Goal: Task Accomplishment & Management: Manage account settings

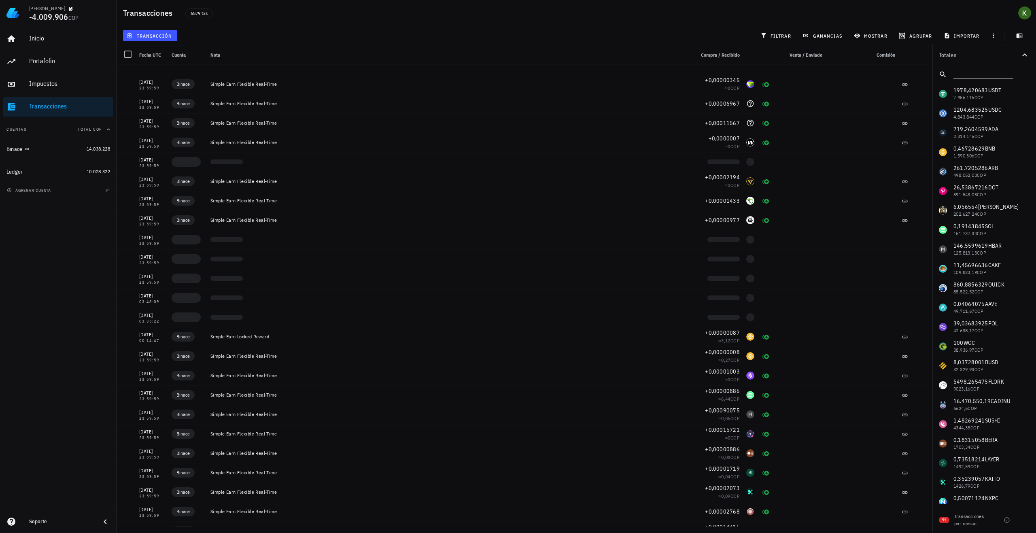
scroll to position [1173, 0]
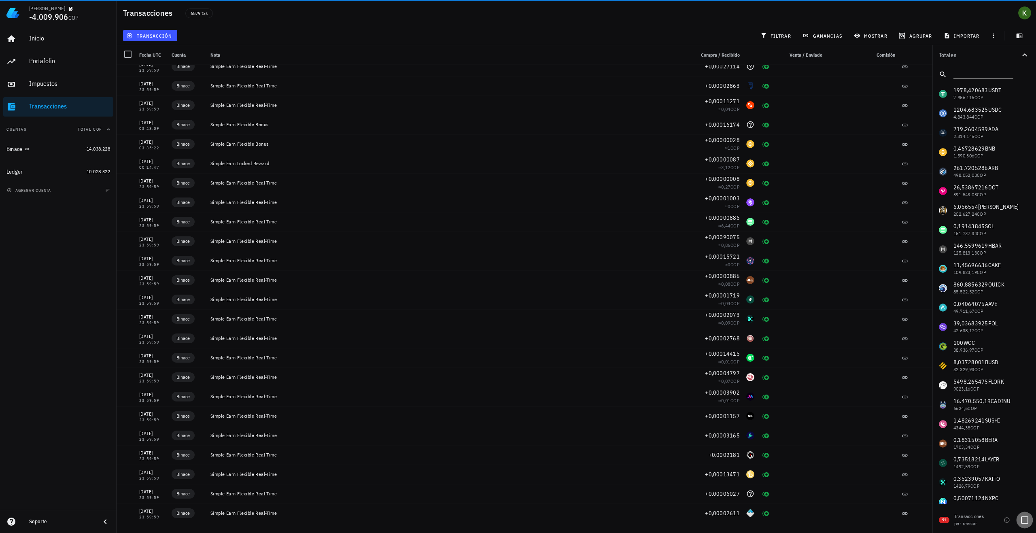
click at [1027, 523] on div at bounding box center [1024, 520] width 14 height 14
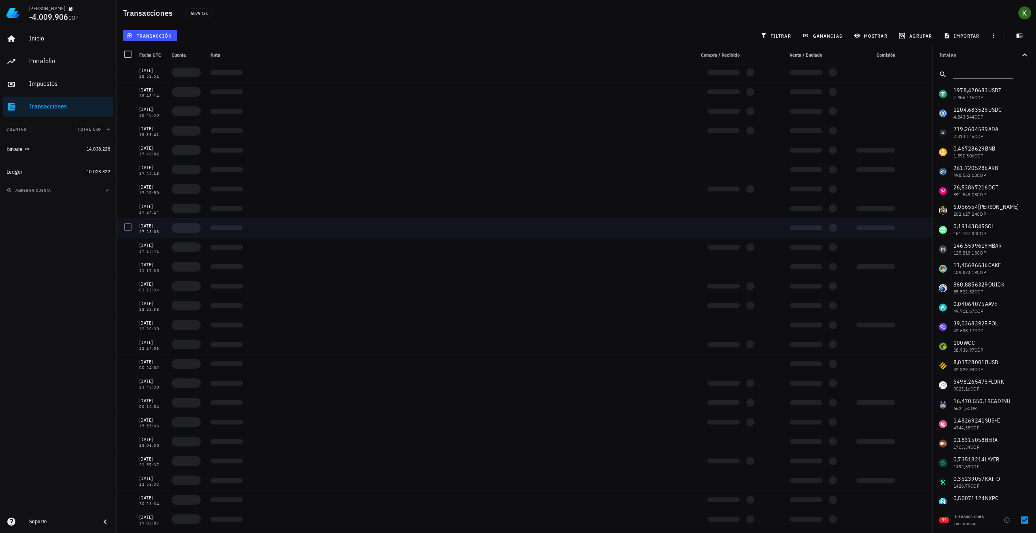
scroll to position [1305, 0]
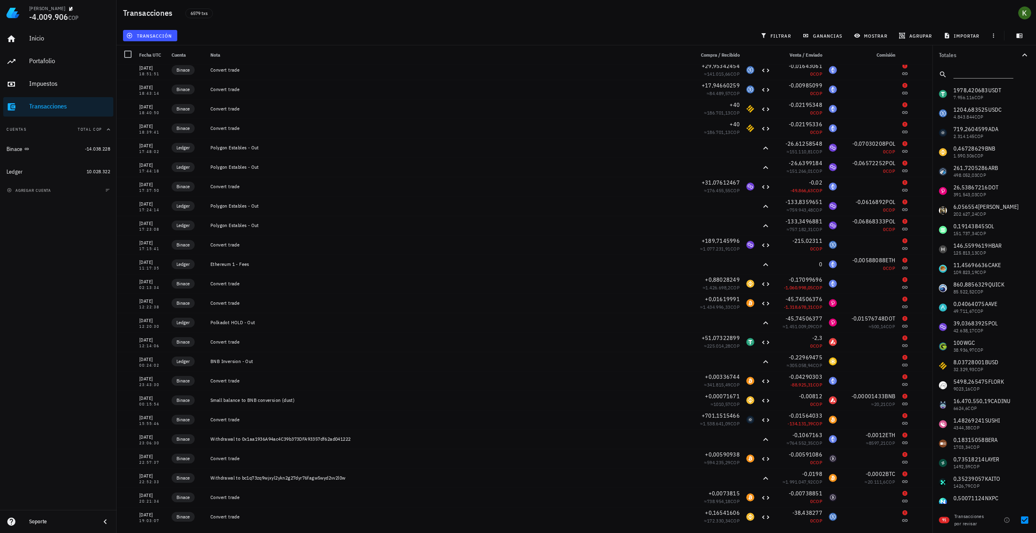
drag, startPoint x: 831, startPoint y: 21, endPoint x: 835, endPoint y: 26, distance: 5.5
drag, startPoint x: 835, startPoint y: 26, endPoint x: 911, endPoint y: 54, distance: 81.0
drag, startPoint x: 911, startPoint y: 54, endPoint x: 913, endPoint y: 40, distance: 14.3
click at [913, 40] on button "agrupar" at bounding box center [915, 35] width 41 height 11
click at [911, 121] on div "Año" at bounding box center [920, 119] width 36 height 6
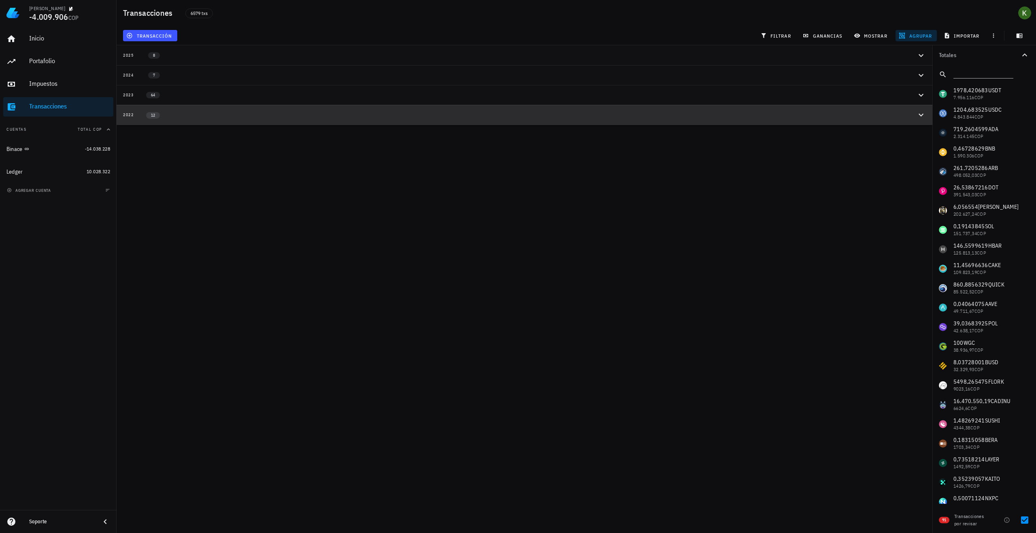
click at [261, 111] on div "2022 12" at bounding box center [519, 114] width 793 height 7
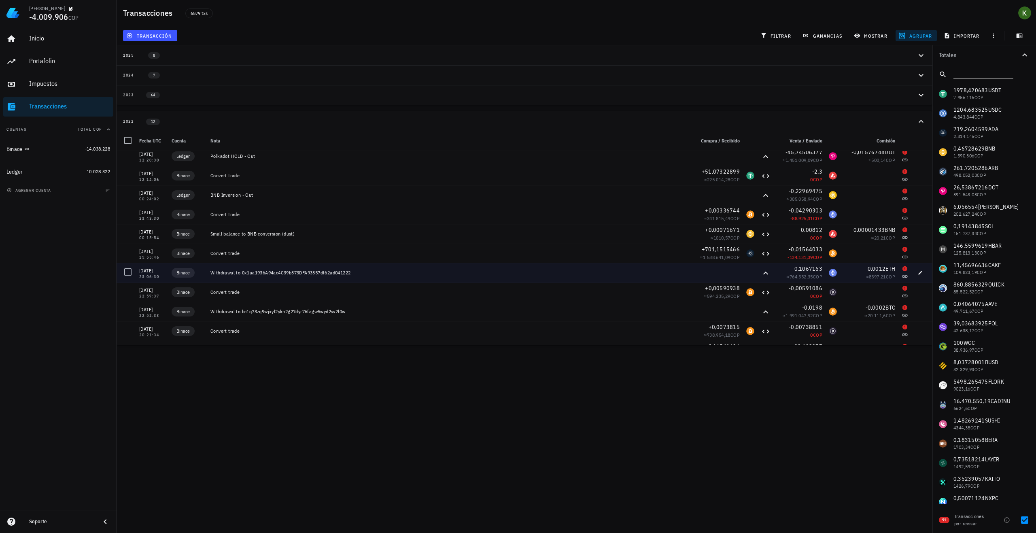
scroll to position [39, 0]
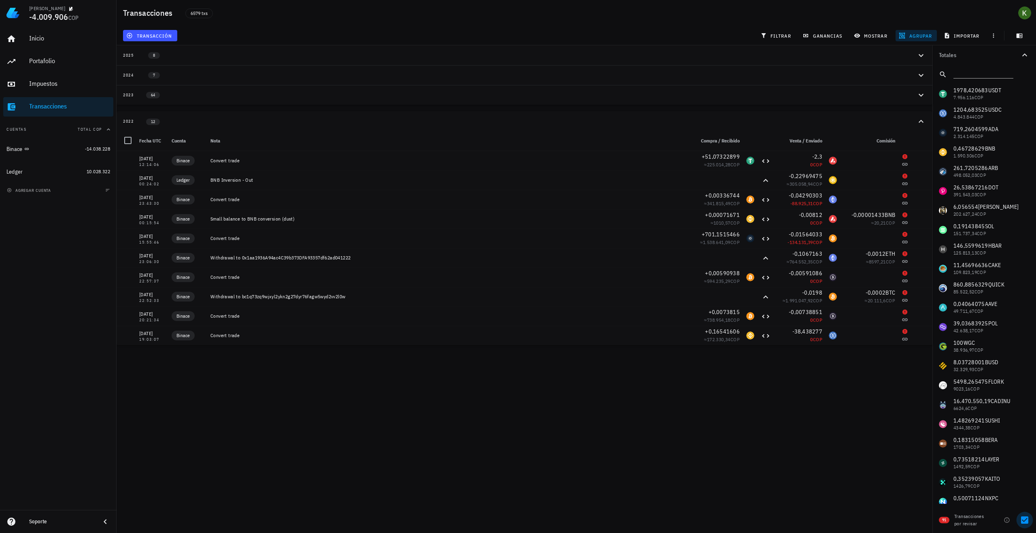
click at [1025, 518] on div at bounding box center [1024, 520] width 14 height 14
checkbox input "false"
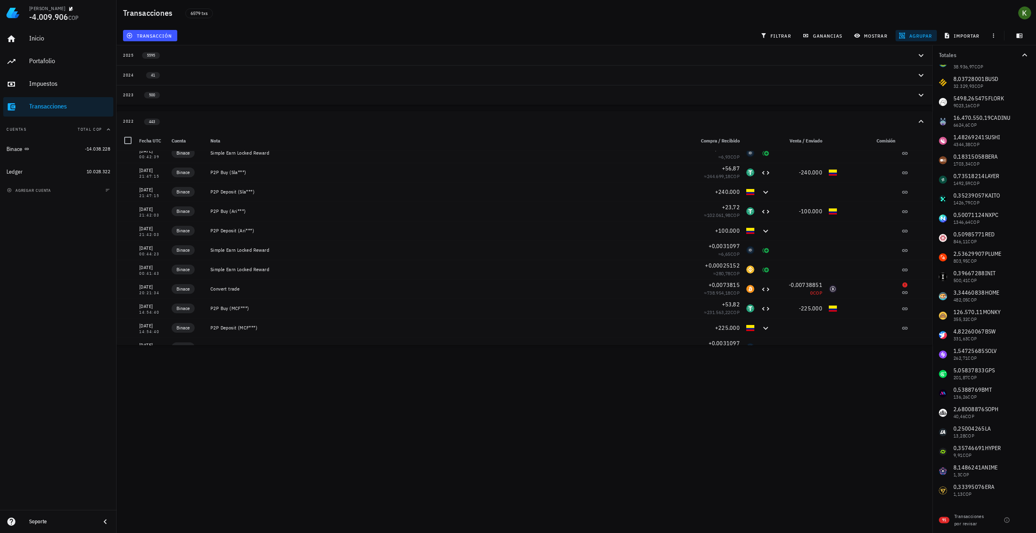
scroll to position [7518, 0]
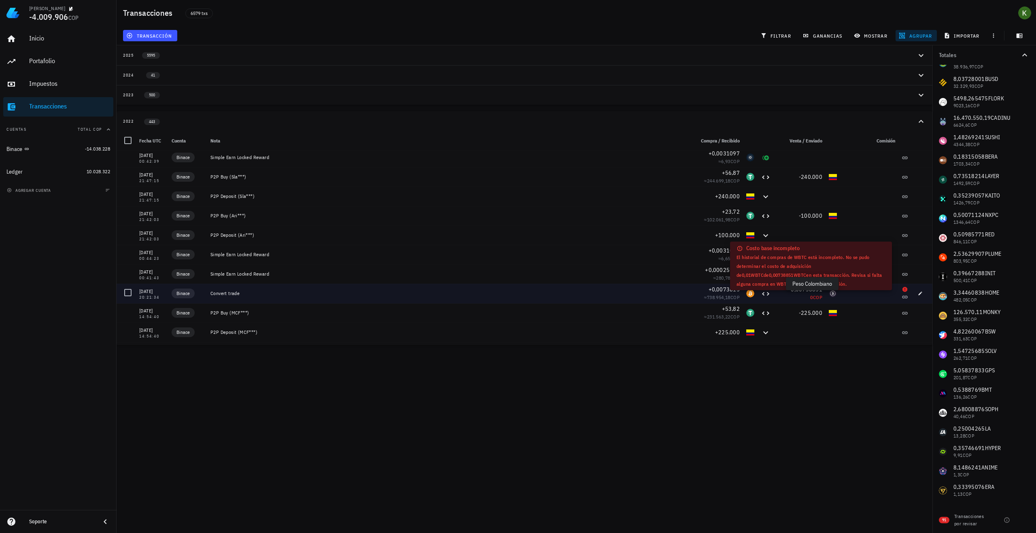
click at [814, 294] on span "COP" at bounding box center [817, 297] width 9 height 6
click at [813, 294] on span "COP" at bounding box center [817, 297] width 9 height 6
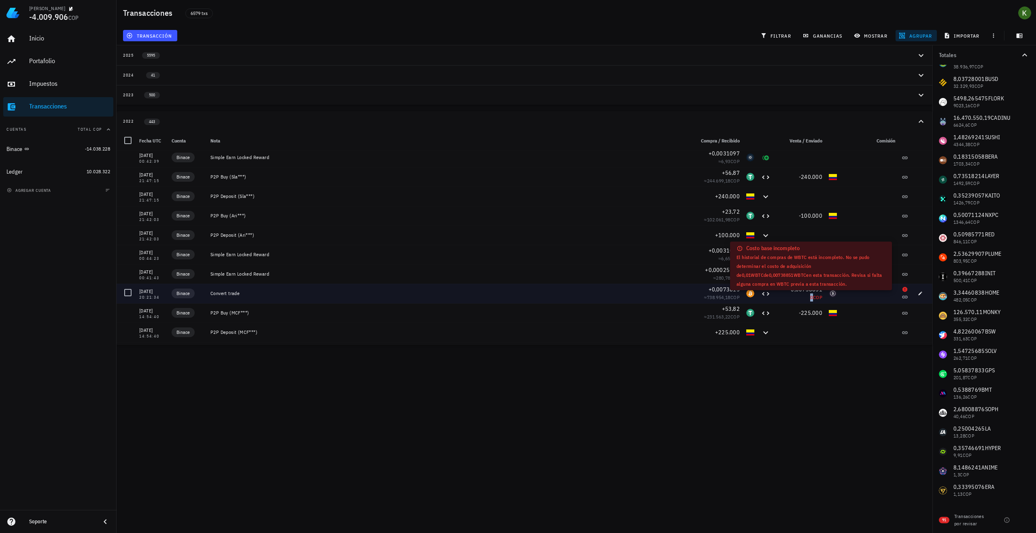
click at [810, 297] on span "0" at bounding box center [811, 297] width 2 height 6
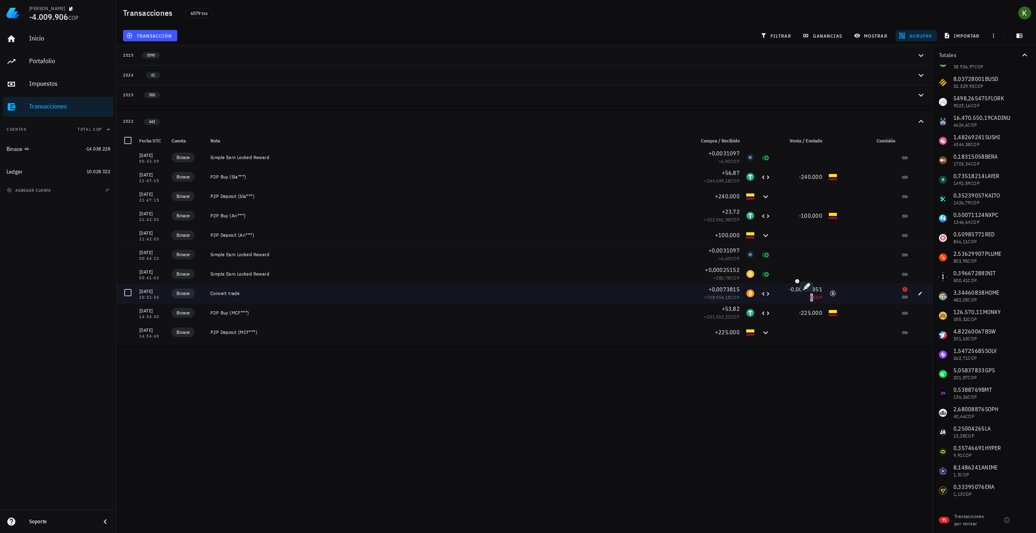
click at [797, 297] on div "0 COP" at bounding box center [799, 297] width 45 height 8
click at [799, 293] on div "-0,00738851" at bounding box center [799, 289] width 45 height 8
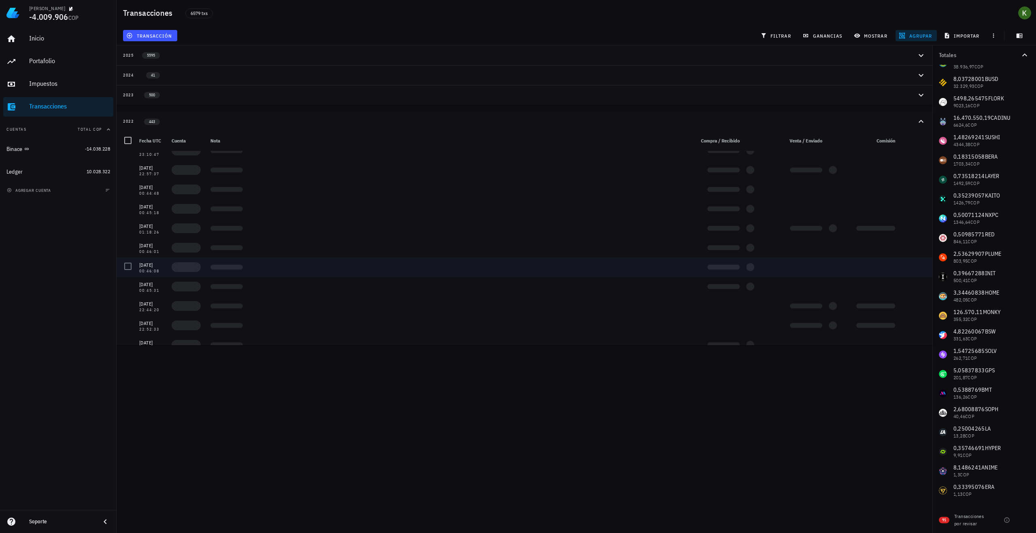
scroll to position [7356, 0]
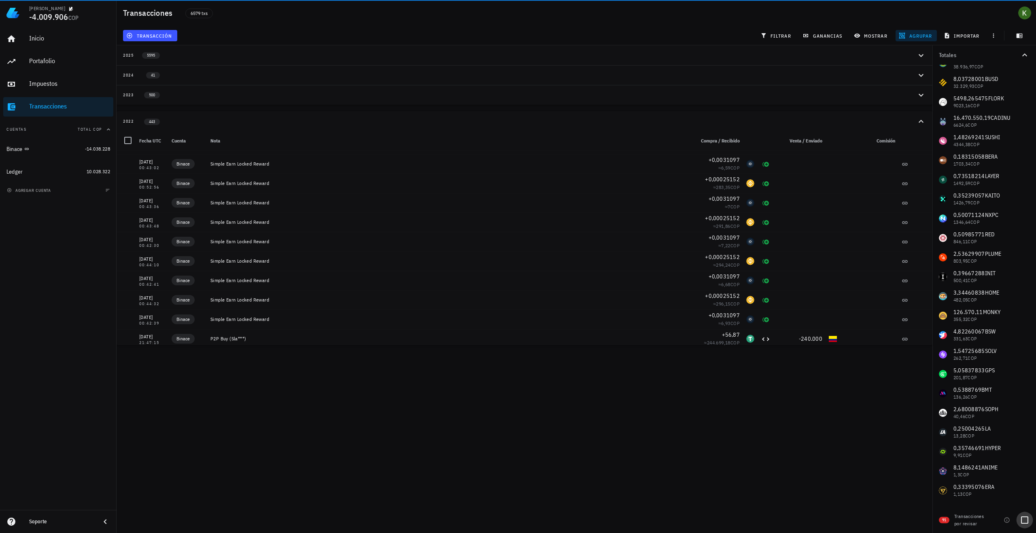
click at [1025, 521] on div at bounding box center [1024, 520] width 14 height 14
checkbox input "true"
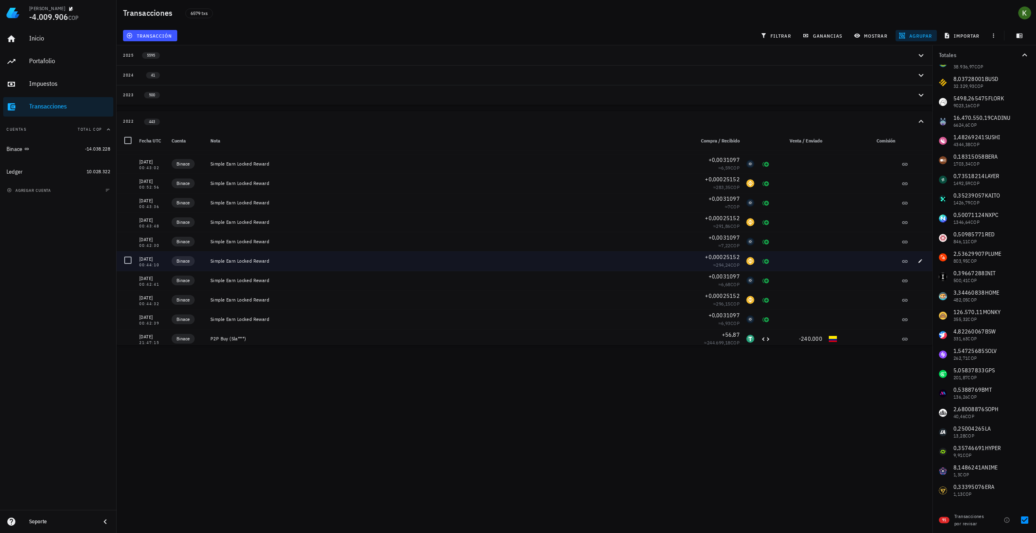
scroll to position [39, 0]
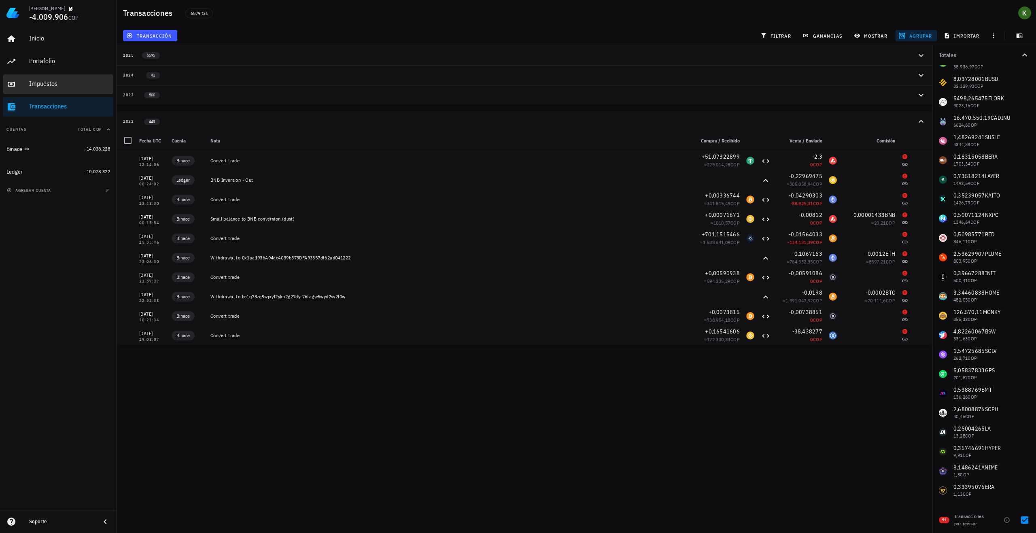
click at [54, 86] on div "Impuestos" at bounding box center [69, 84] width 81 height 8
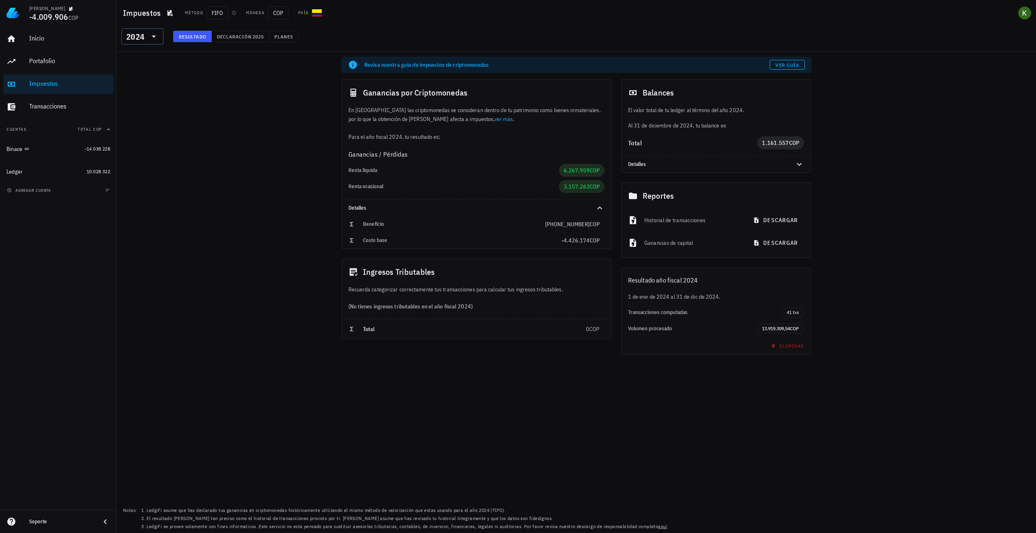
click at [146, 36] on input "text" at bounding box center [146, 36] width 1 height 13
click at [136, 66] on div "2022" at bounding box center [142, 65] width 29 height 6
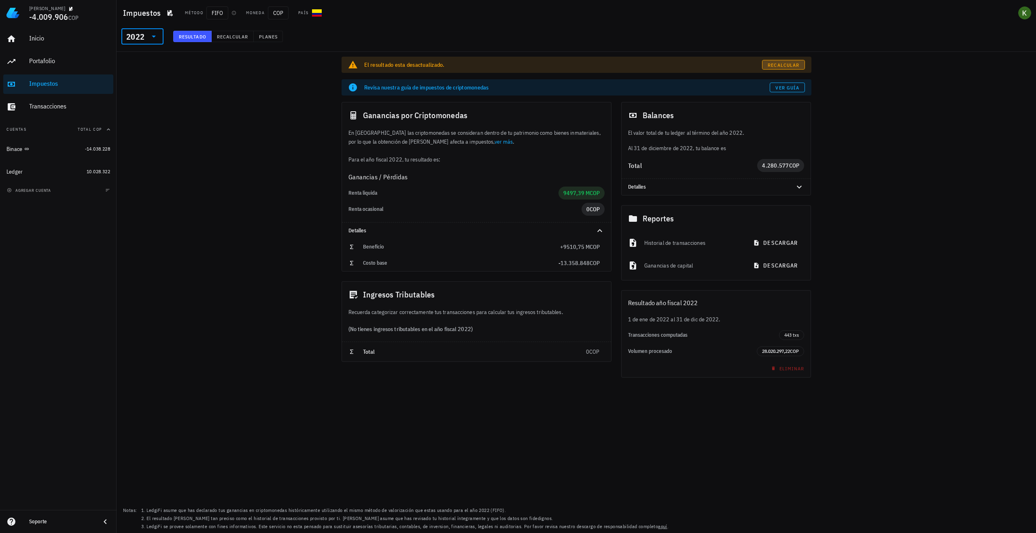
click at [780, 64] on span "Recalcular" at bounding box center [783, 65] width 32 height 6
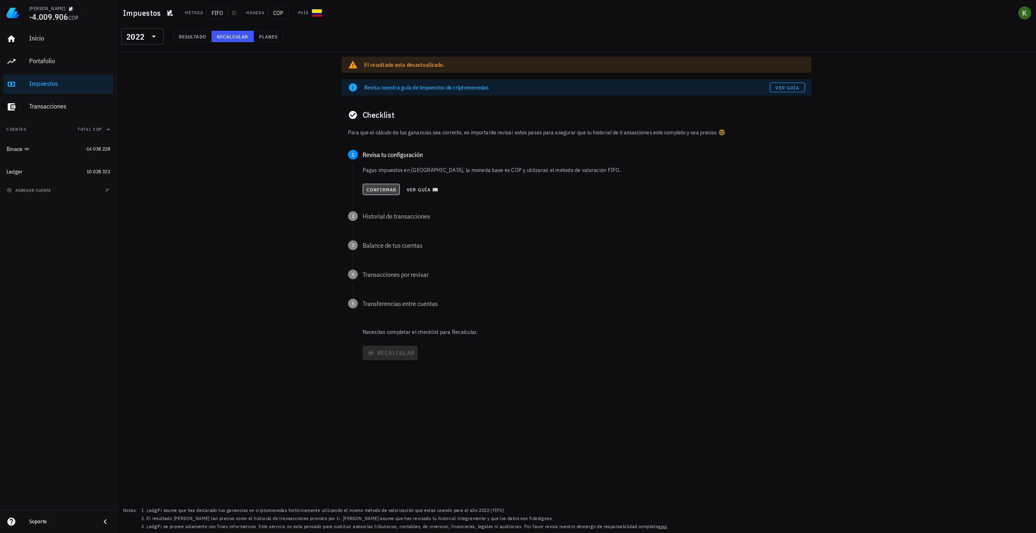
click at [382, 188] on span "Confirmar" at bounding box center [381, 189] width 30 height 6
click at [379, 219] on span "Confirmar" at bounding box center [381, 219] width 30 height 6
click at [375, 240] on div "Confirmar Ver guía 📖" at bounding box center [583, 248] width 442 height 18
click at [376, 247] on span "Confirmar" at bounding box center [381, 248] width 30 height 6
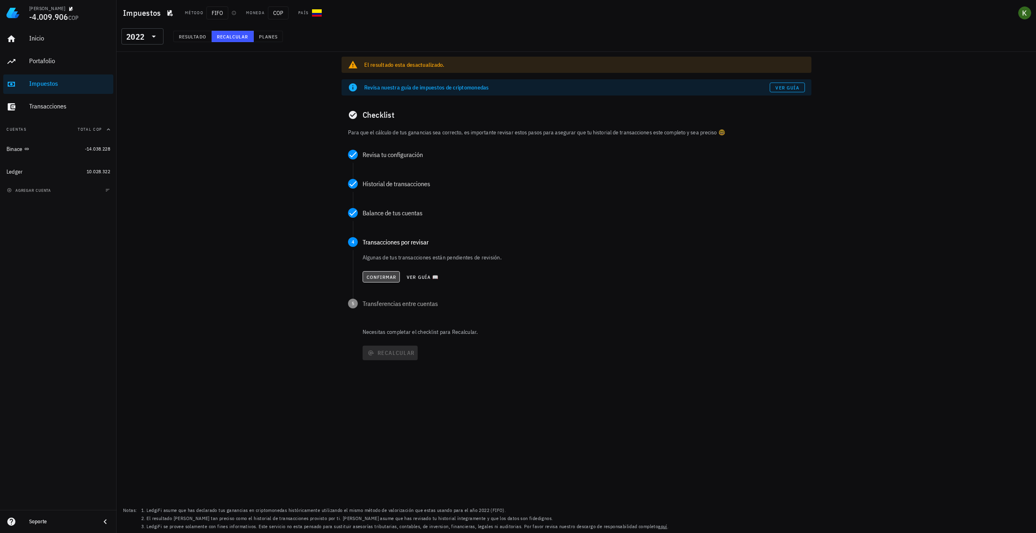
click at [377, 279] on span "Confirmar" at bounding box center [381, 277] width 30 height 6
click at [378, 302] on button "Confirmar" at bounding box center [381, 306] width 38 height 11
click at [398, 324] on span "Recalcular" at bounding box center [390, 320] width 49 height 7
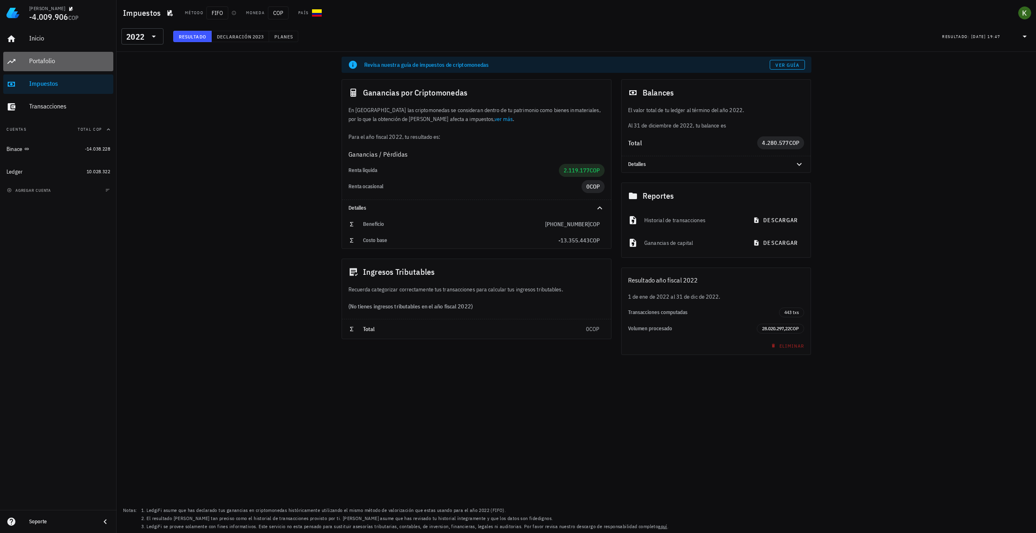
click at [64, 63] on div "Portafolio" at bounding box center [69, 61] width 81 height 8
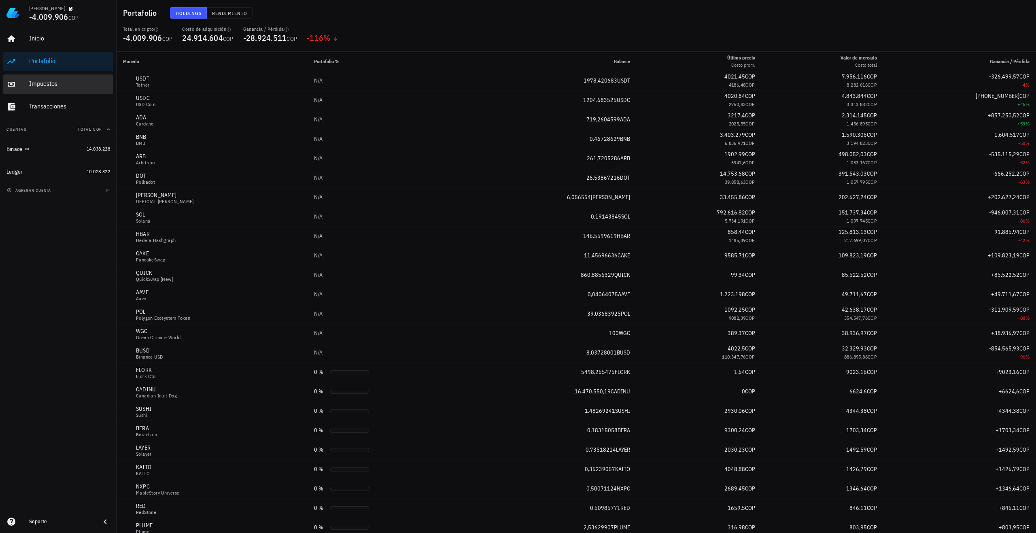
click at [66, 81] on div "Impuestos" at bounding box center [69, 84] width 81 height 8
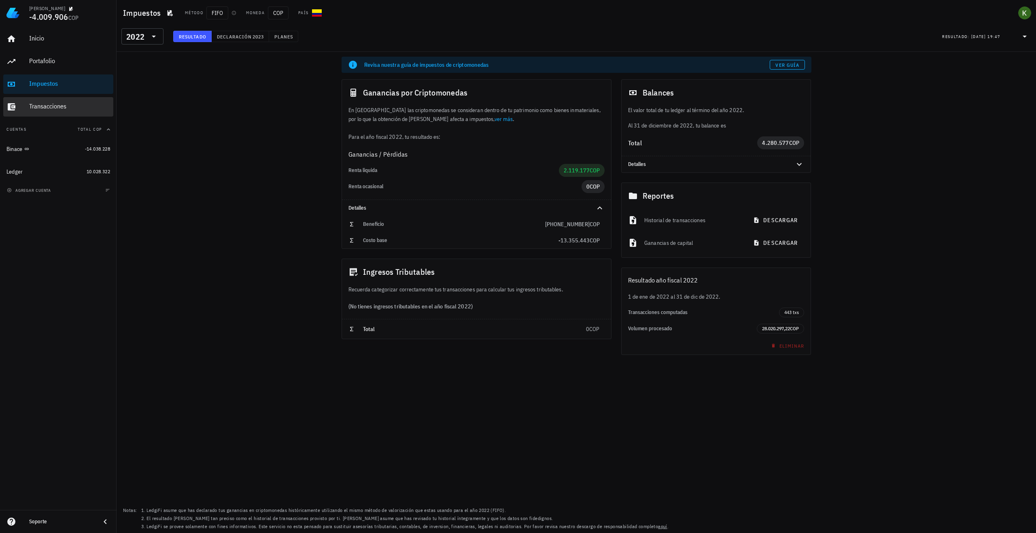
click at [65, 103] on div "Transacciones" at bounding box center [69, 106] width 81 height 8
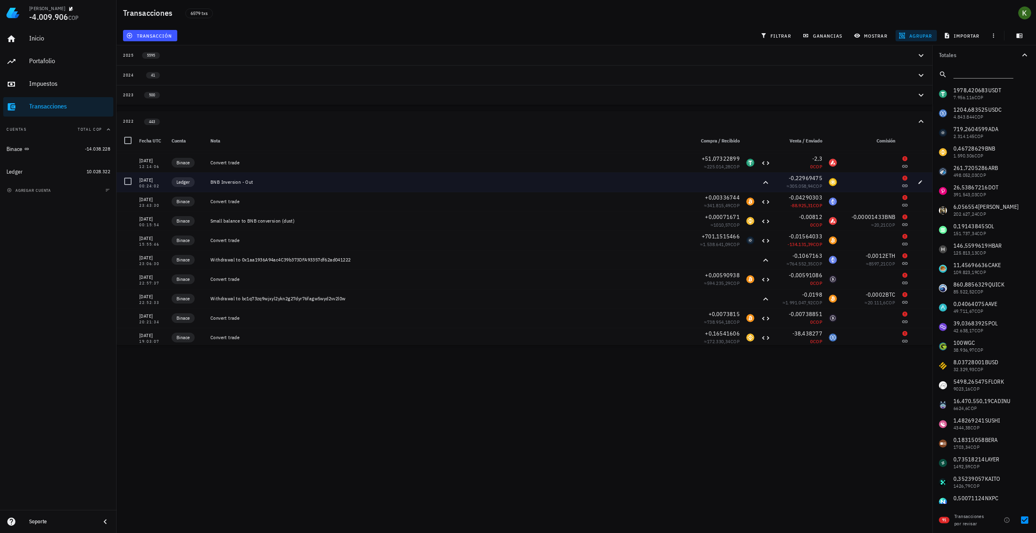
scroll to position [39, 0]
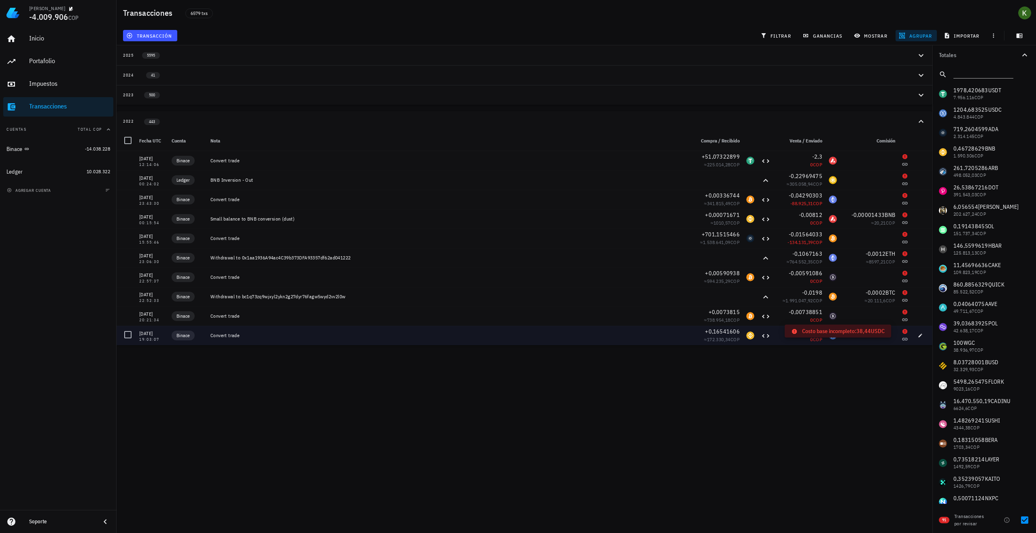
click at [902, 333] on icon at bounding box center [904, 330] width 5 height 5
click at [918, 337] on icon "button" at bounding box center [920, 335] width 5 height 5
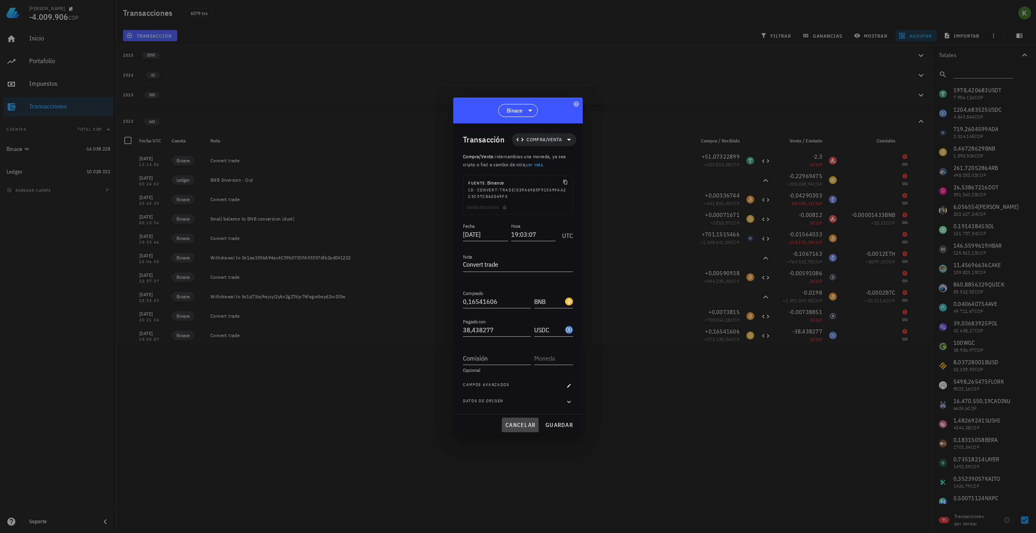
click at [521, 429] on button "cancelar" at bounding box center [520, 424] width 37 height 15
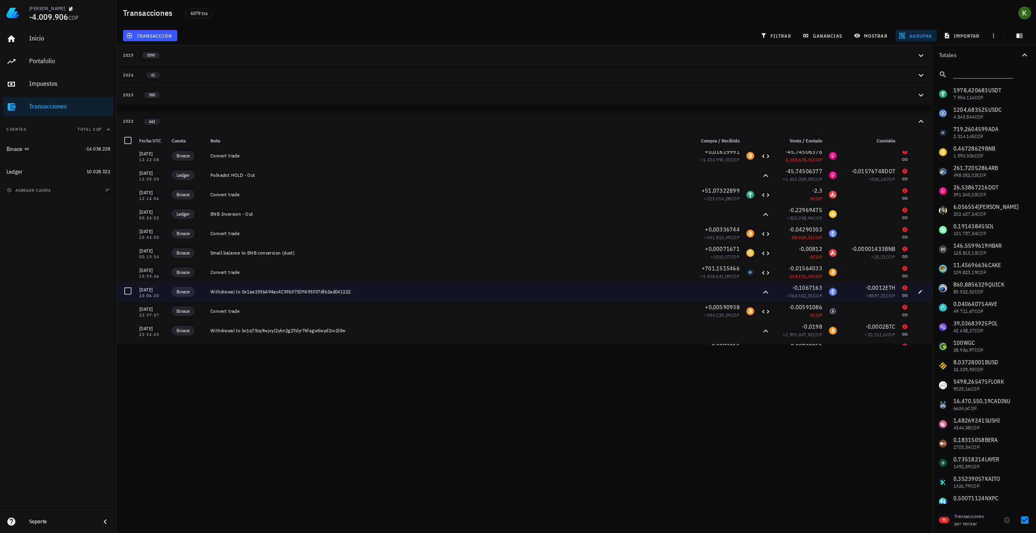
scroll to position [0, 0]
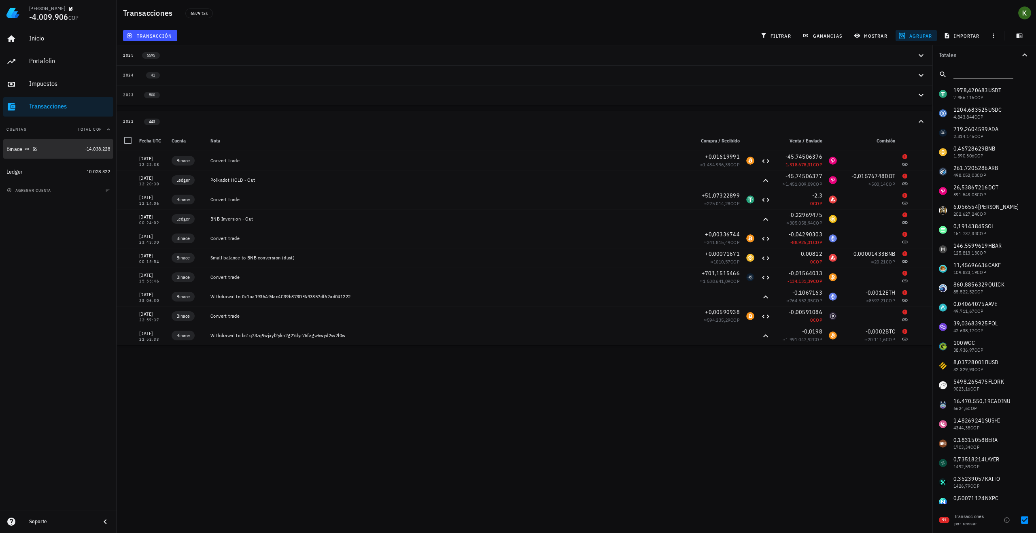
click at [36, 154] on div "Binace" at bounding box center [43, 148] width 75 height 17
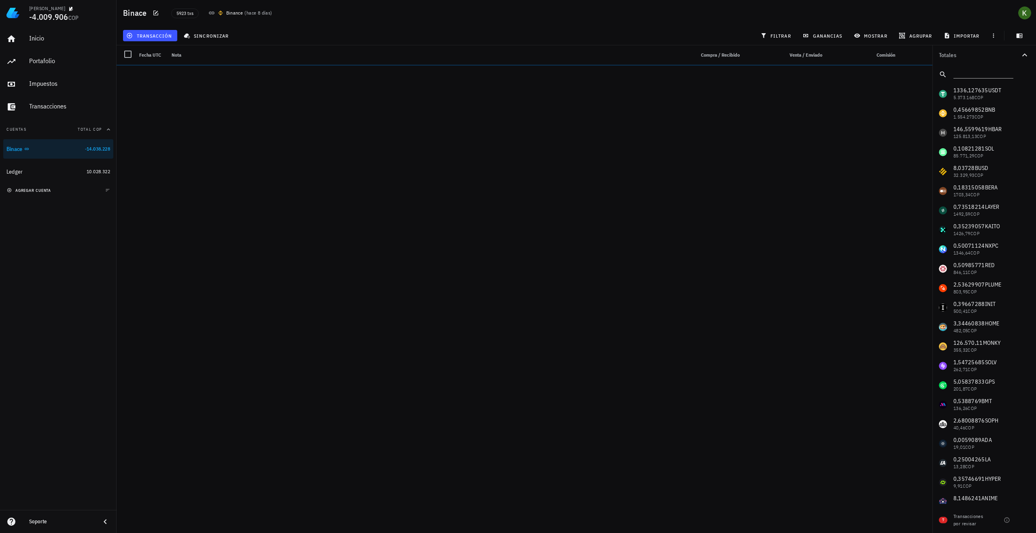
click at [43, 189] on span "agregar cuenta" at bounding box center [29, 190] width 42 height 5
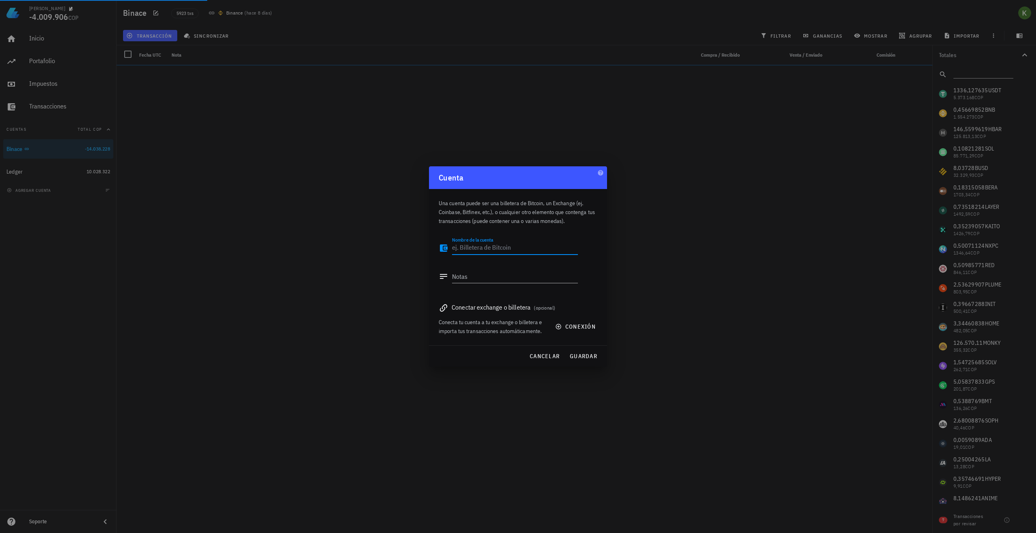
click at [480, 248] on textarea "Nombre de la cuenta" at bounding box center [515, 248] width 126 height 13
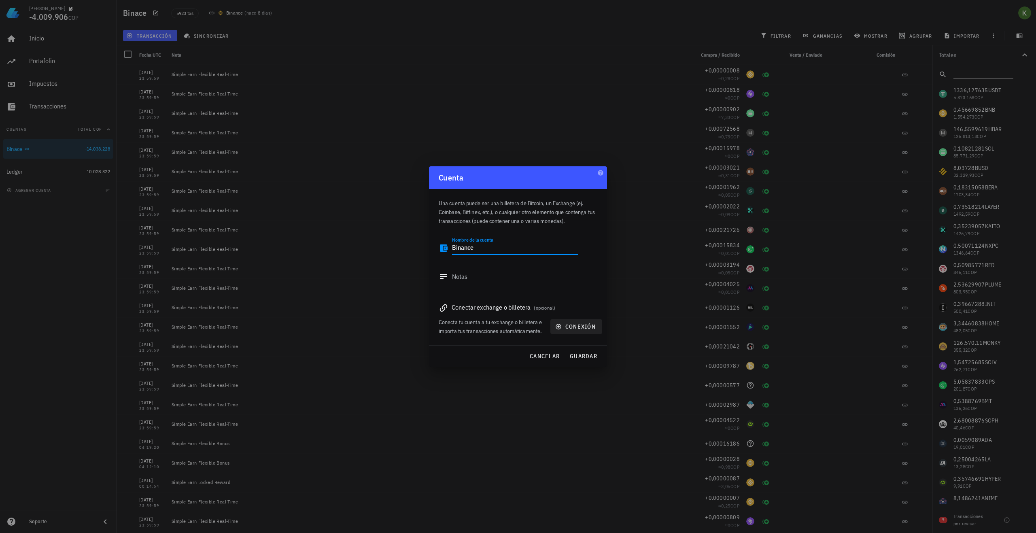
type textarea "Binance"
click at [572, 331] on button "conexión" at bounding box center [576, 326] width 52 height 15
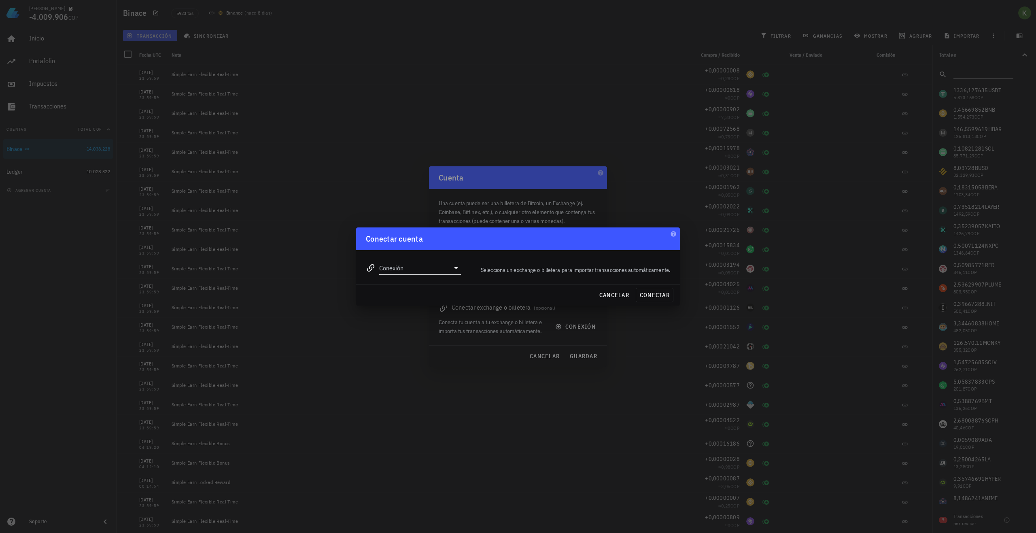
click at [447, 269] on input "Conexión" at bounding box center [414, 267] width 70 height 13
click at [456, 303] on div "Binance" at bounding box center [446, 307] width 88 height 8
type input "Binance"
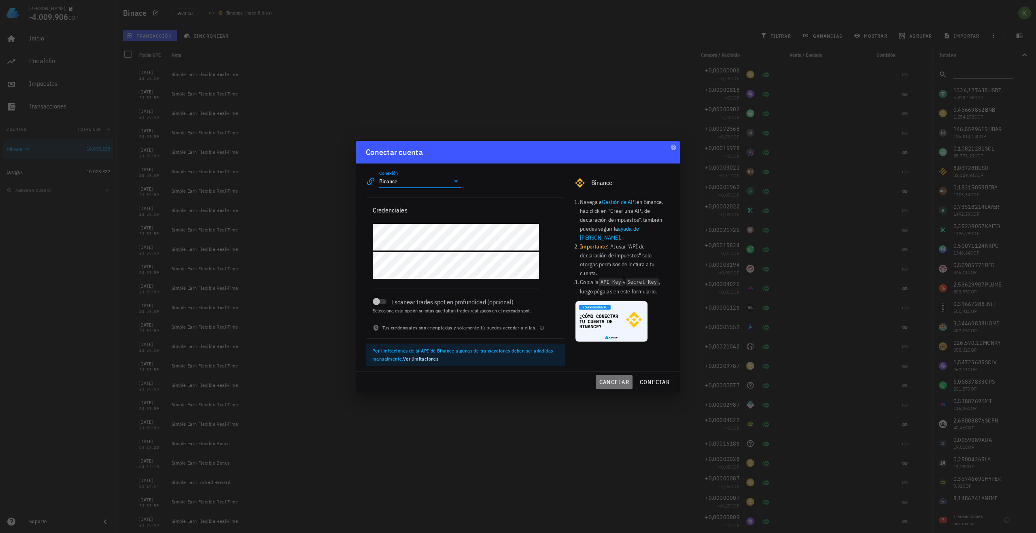
click at [618, 377] on button "cancelar" at bounding box center [613, 382] width 37 height 15
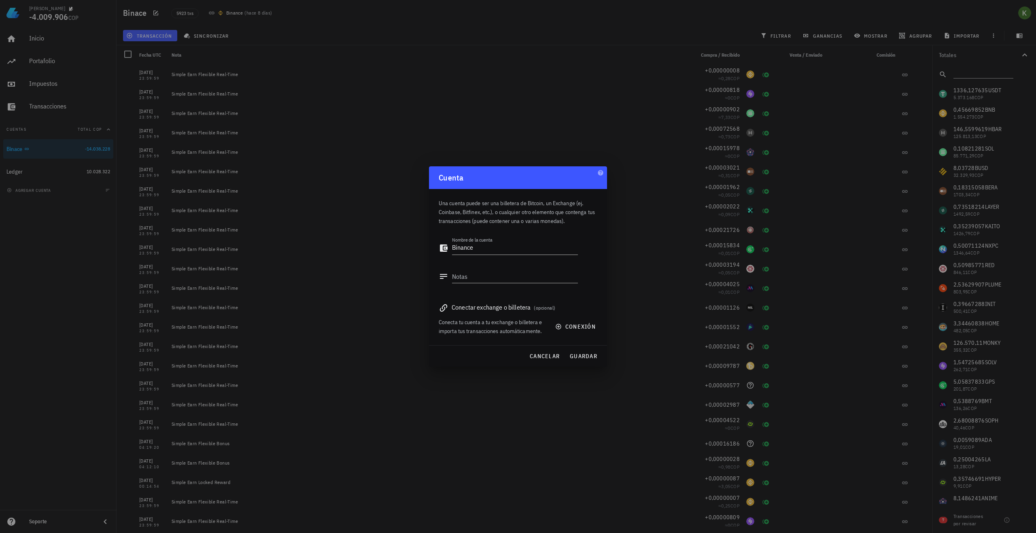
click at [492, 309] on div "Conectar exchange o billetera (opcional)" at bounding box center [518, 306] width 159 height 11
click at [570, 328] on span "conexión" at bounding box center [576, 326] width 39 height 7
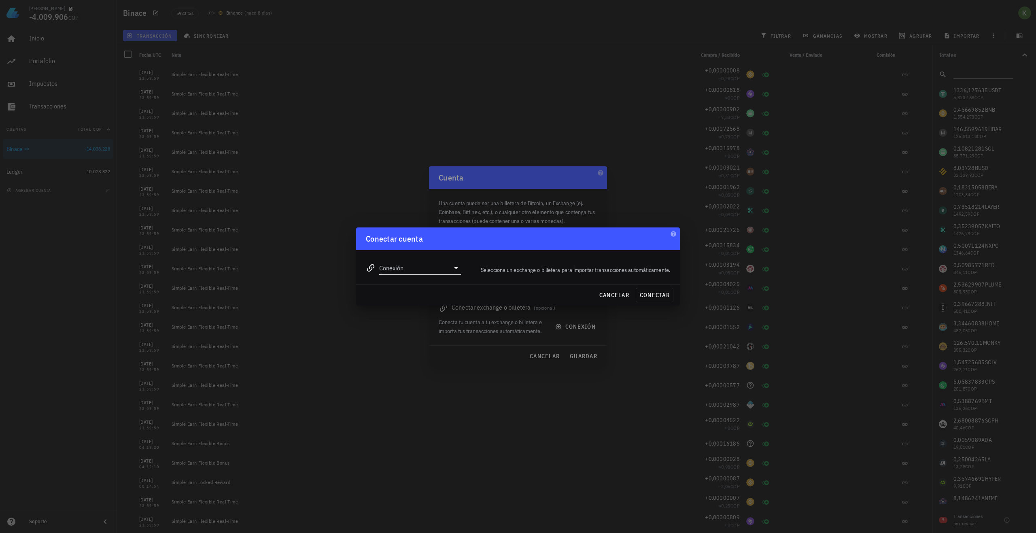
click at [452, 267] on icon at bounding box center [456, 268] width 10 height 10
click at [596, 292] on button "cancelar" at bounding box center [613, 295] width 37 height 15
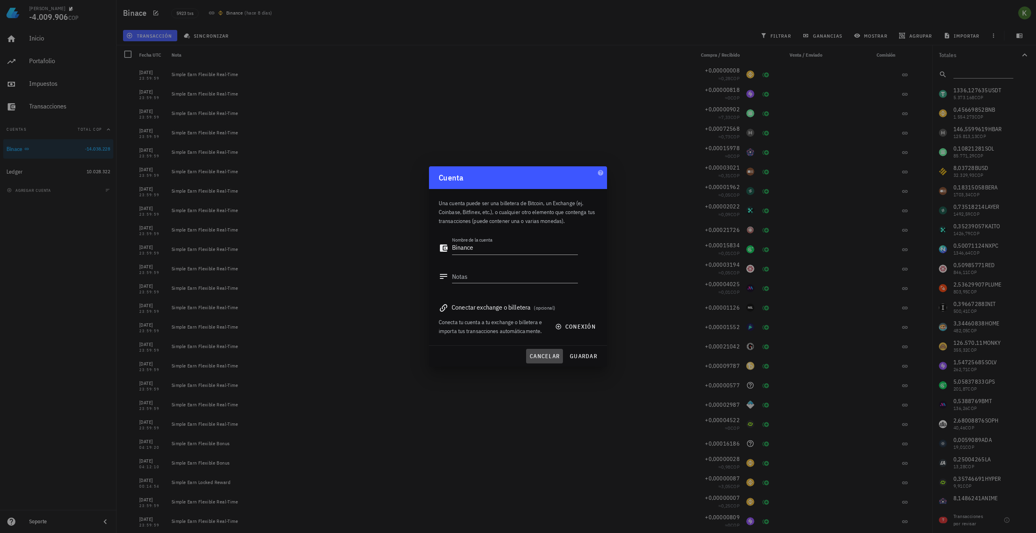
click at [545, 354] on span "cancelar" at bounding box center [544, 355] width 30 height 7
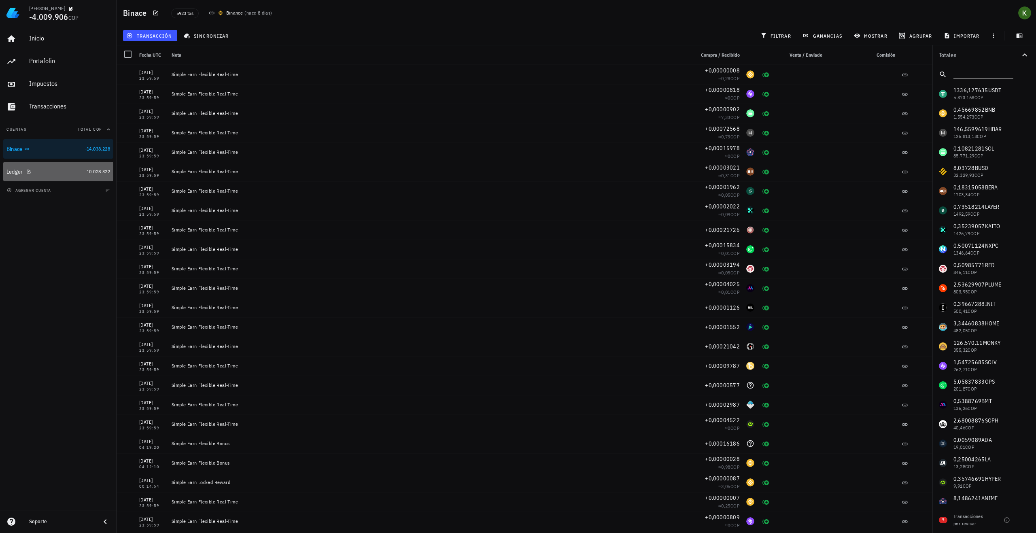
click at [24, 170] on div at bounding box center [27, 171] width 8 height 7
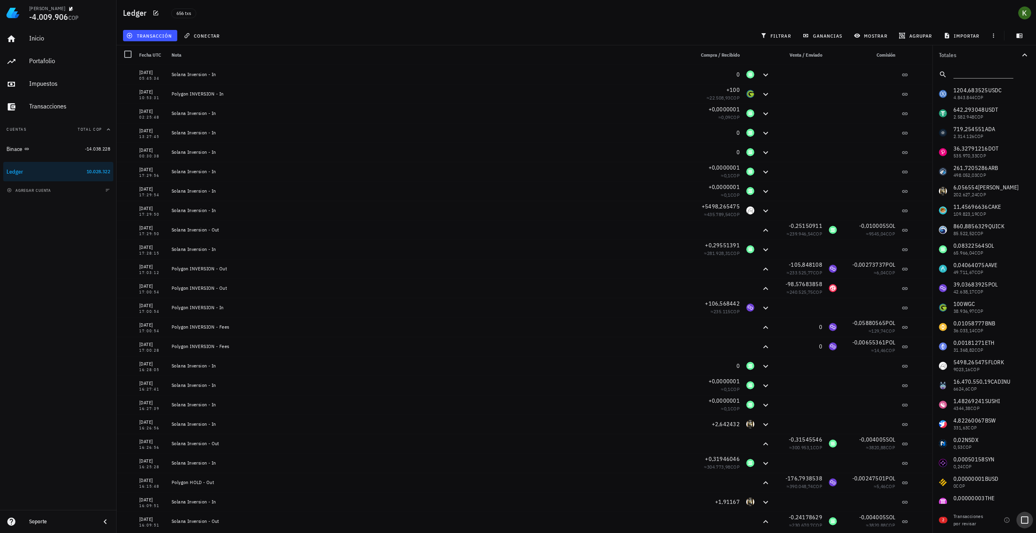
click at [1022, 521] on div at bounding box center [1024, 520] width 14 height 14
checkbox input "true"
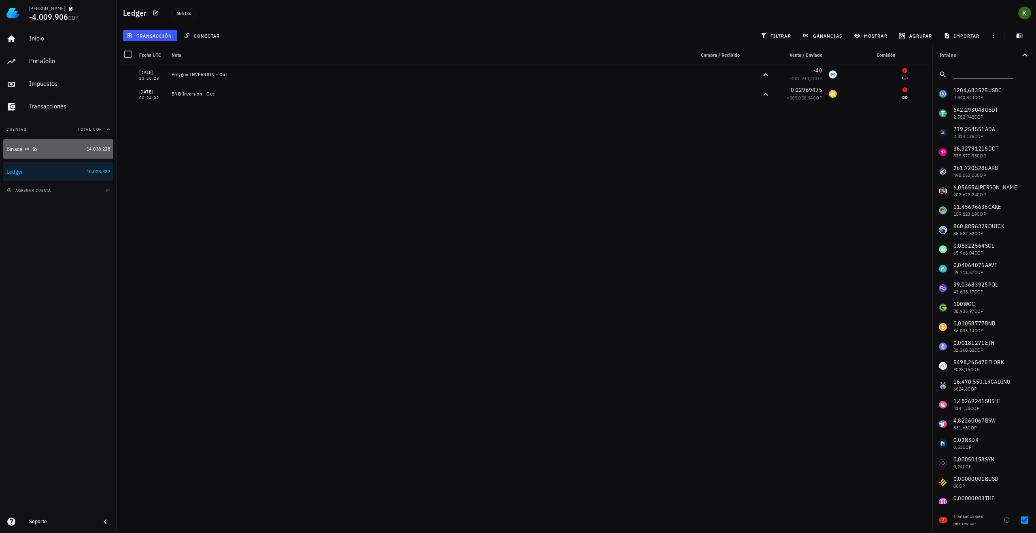
click at [76, 152] on div "Binace" at bounding box center [43, 149] width 75 height 8
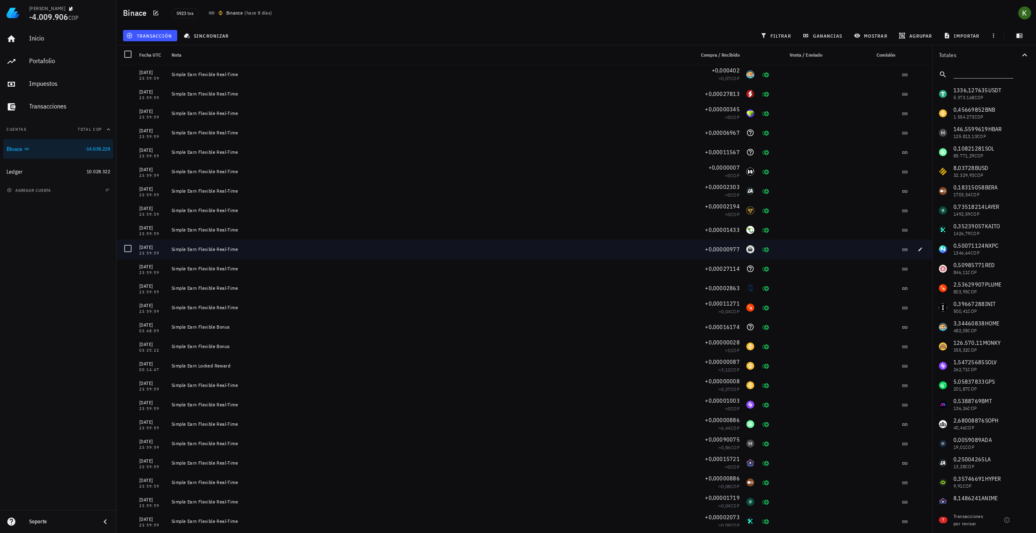
scroll to position [1214, 0]
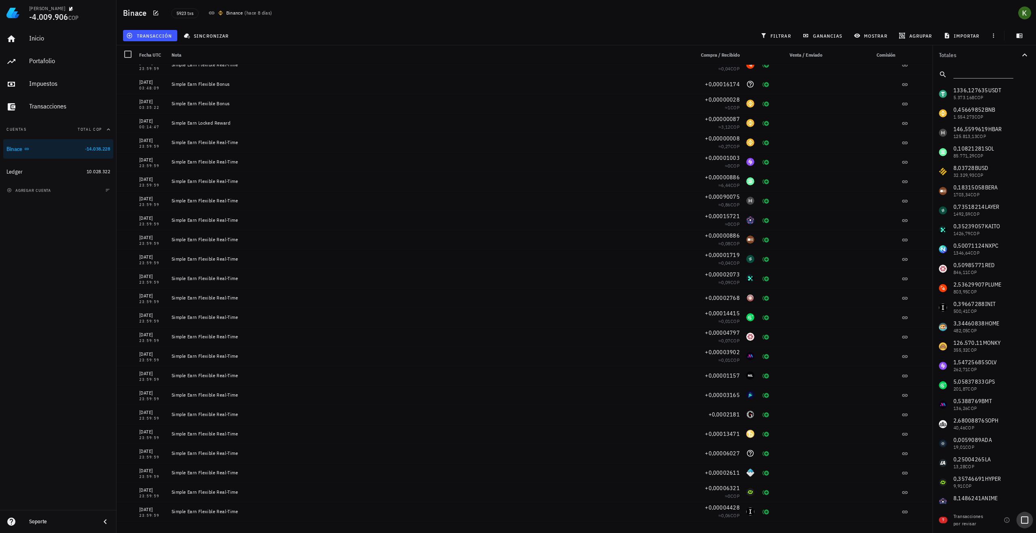
click at [1021, 519] on div at bounding box center [1024, 520] width 14 height 14
checkbox input "true"
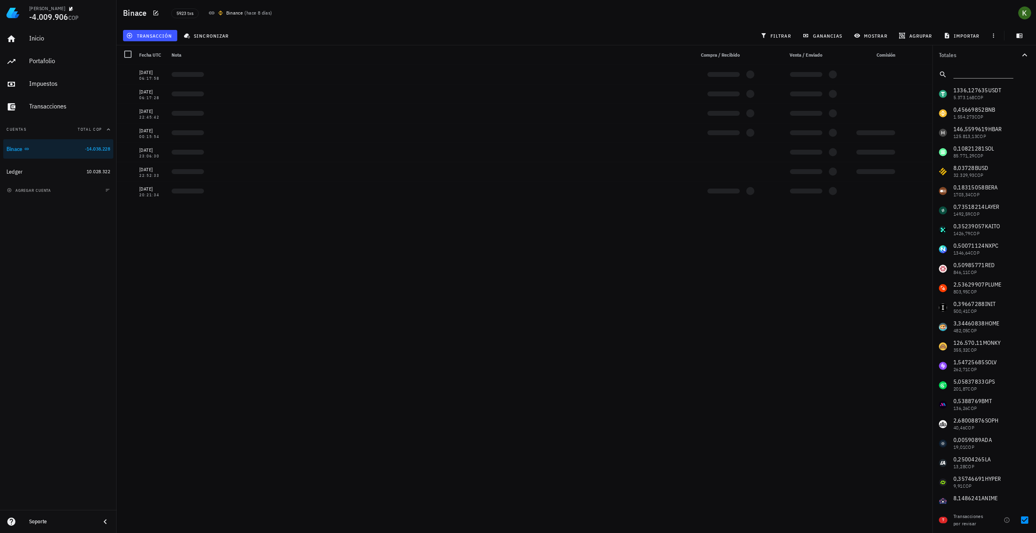
click at [899, 42] on div "agrupar" at bounding box center [916, 35] width 44 height 15
click at [904, 39] on button "agrupar" at bounding box center [915, 35] width 41 height 11
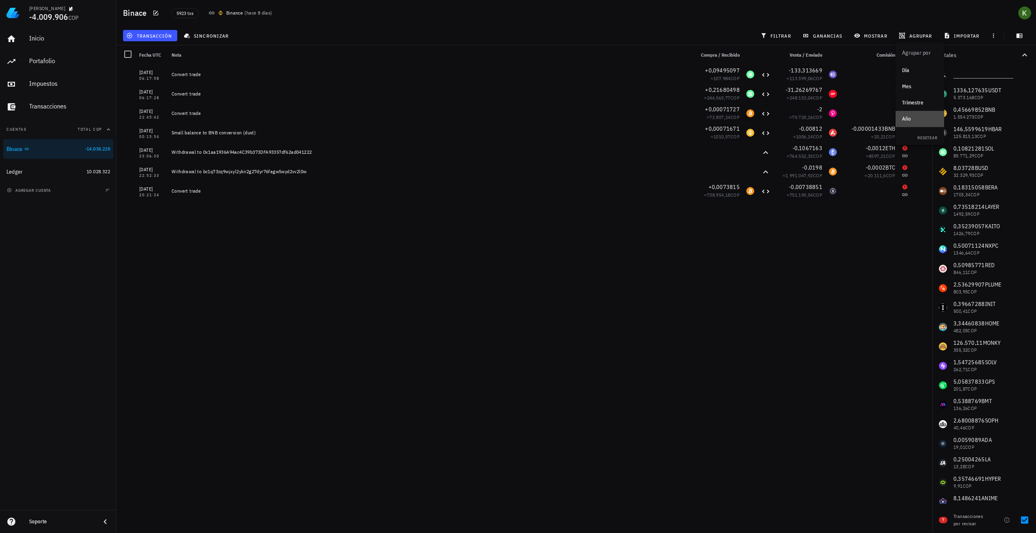
click at [918, 118] on div "Año" at bounding box center [920, 119] width 36 height 6
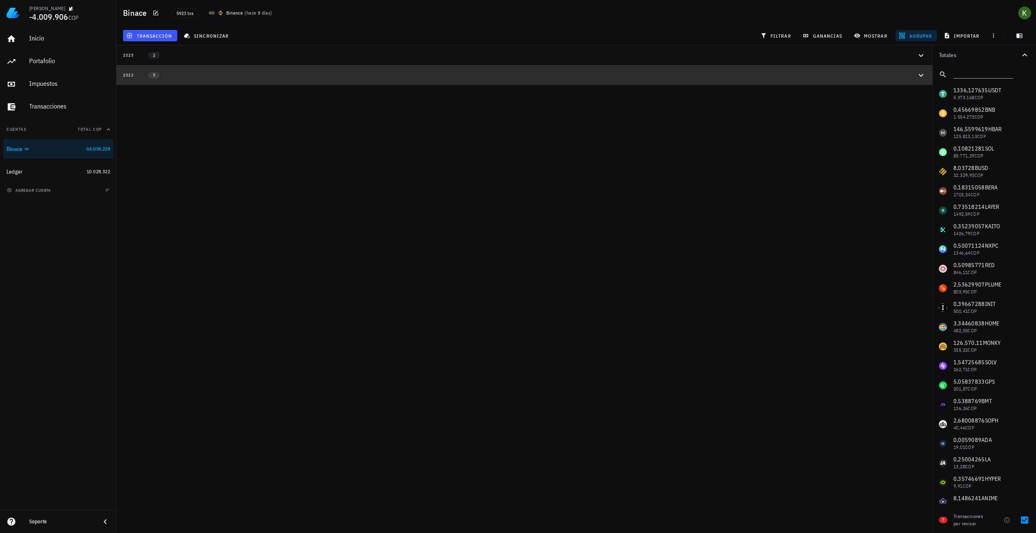
click at [259, 79] on button "2022 5" at bounding box center [525, 75] width 816 height 20
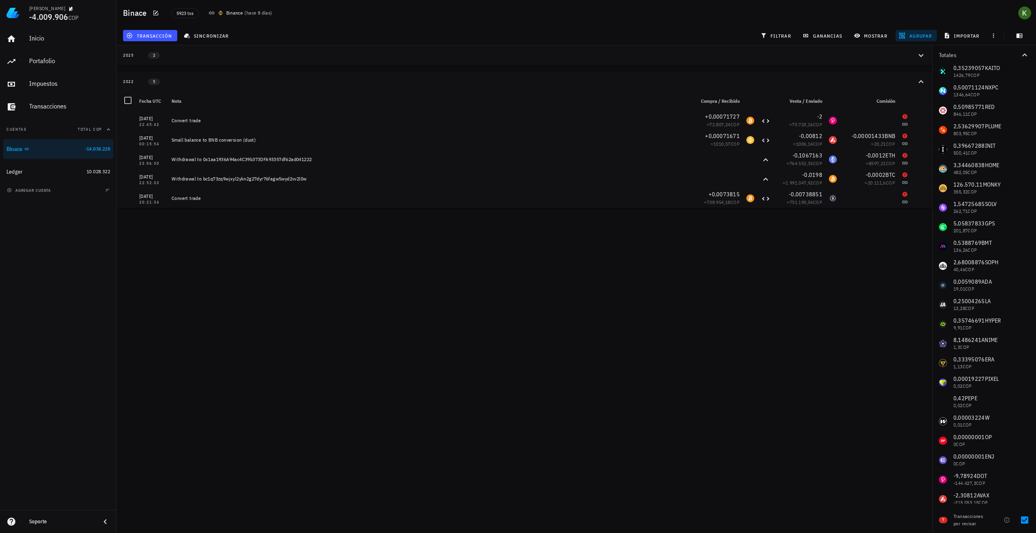
scroll to position [162, 0]
click at [196, 52] on div "2025 2" at bounding box center [519, 55] width 793 height 7
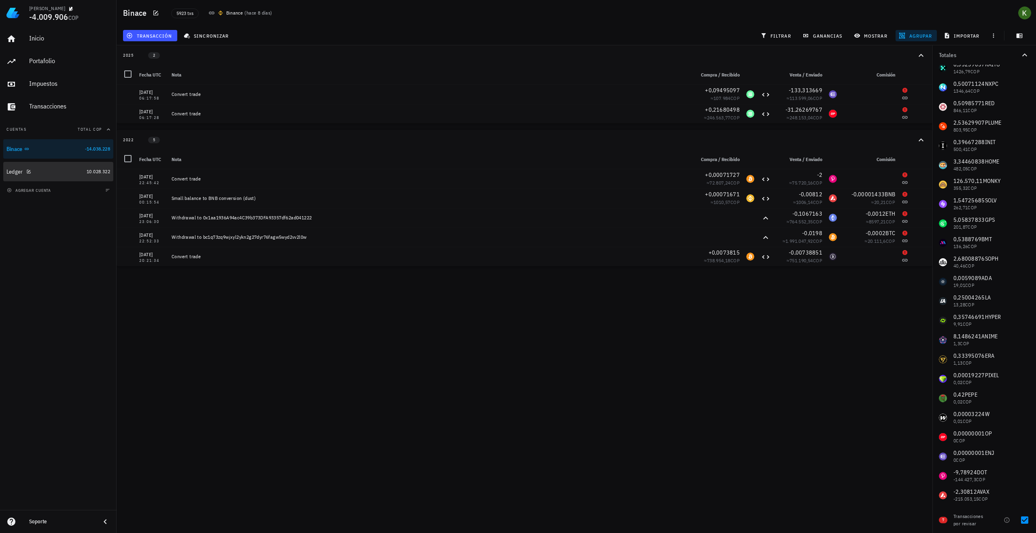
click at [78, 167] on div "Ledger" at bounding box center [44, 171] width 77 height 17
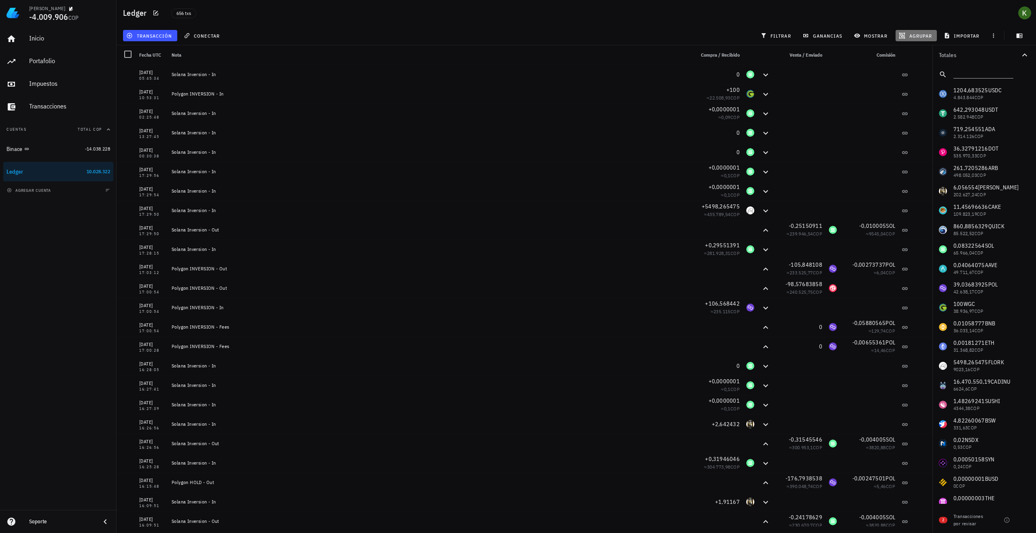
click at [912, 32] on span "agrupar" at bounding box center [916, 35] width 32 height 6
click at [918, 119] on div "Año" at bounding box center [920, 119] width 36 height 6
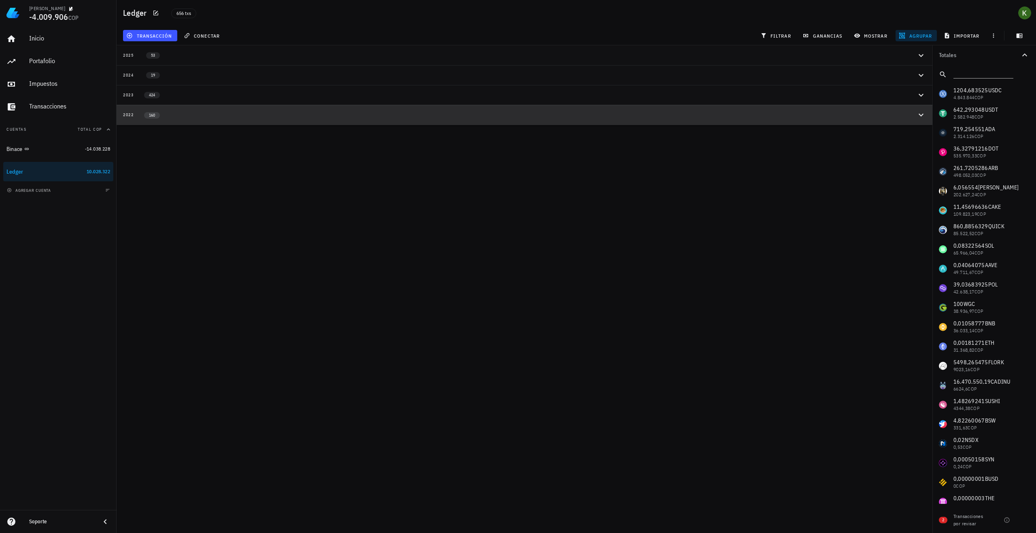
click at [696, 121] on button "2022 160" at bounding box center [525, 115] width 816 height 20
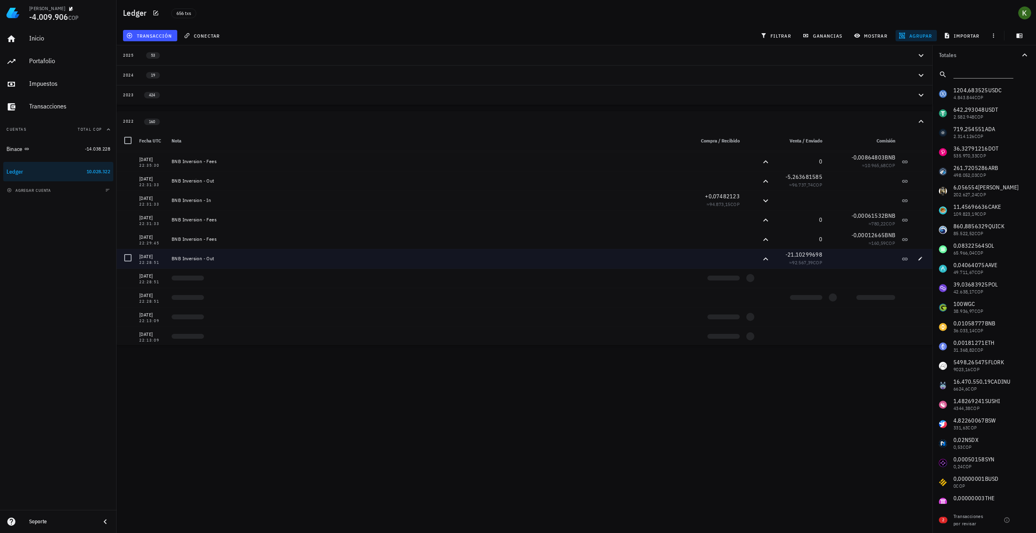
scroll to position [1214, 0]
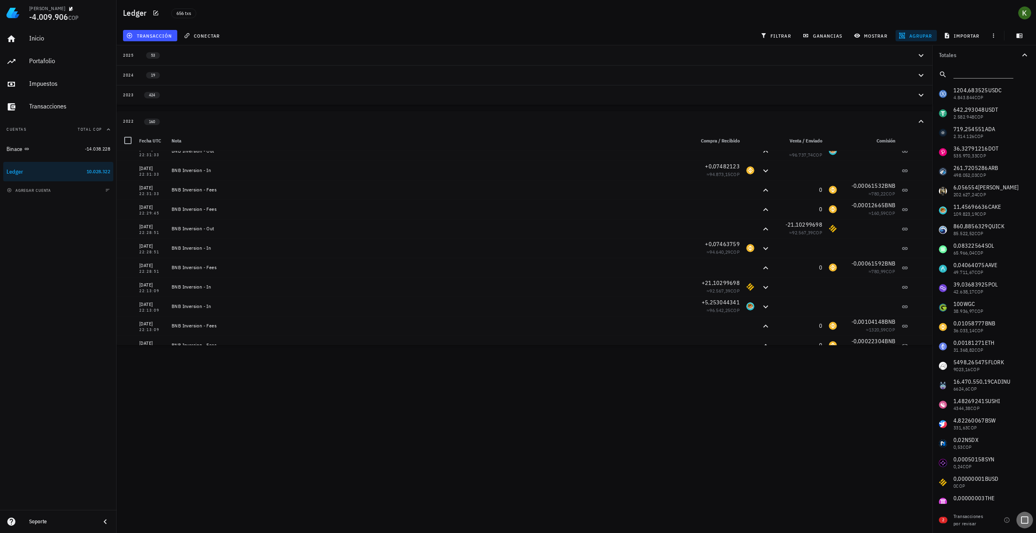
click at [1025, 525] on div at bounding box center [1024, 520] width 14 height 14
checkbox input "true"
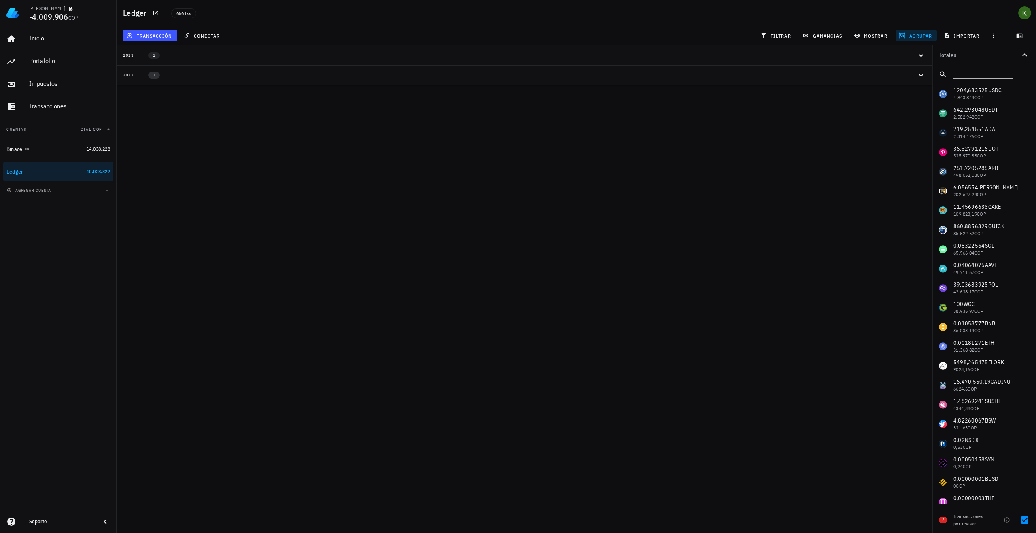
click at [159, 74] on span "1" at bounding box center [154, 75] width 12 height 6
drag, startPoint x: 25, startPoint y: 102, endPoint x: 51, endPoint y: 109, distance: 26.4
click at [25, 102] on link "Transacciones" at bounding box center [58, 106] width 110 height 19
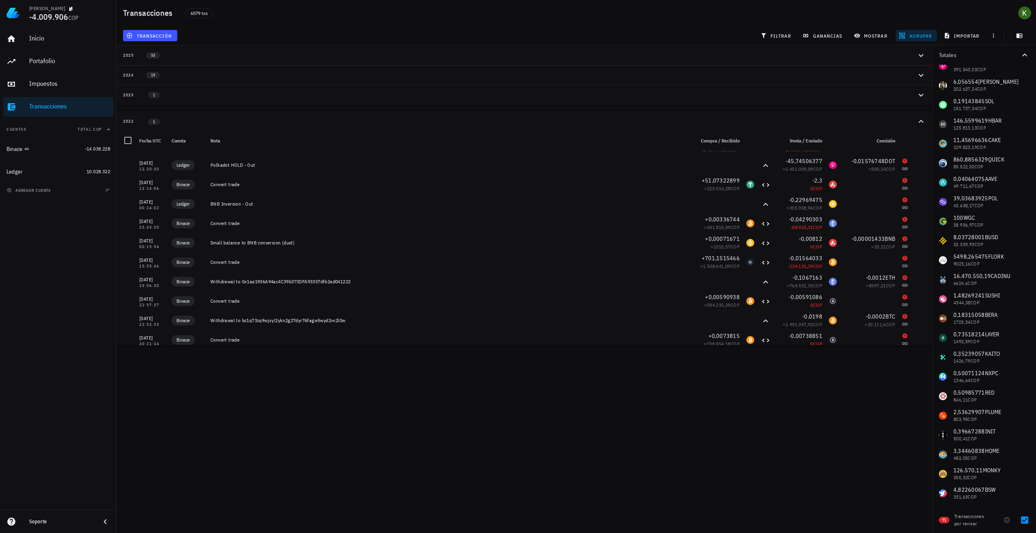
scroll to position [283, 0]
click at [1029, 517] on div at bounding box center [1024, 520] width 14 height 14
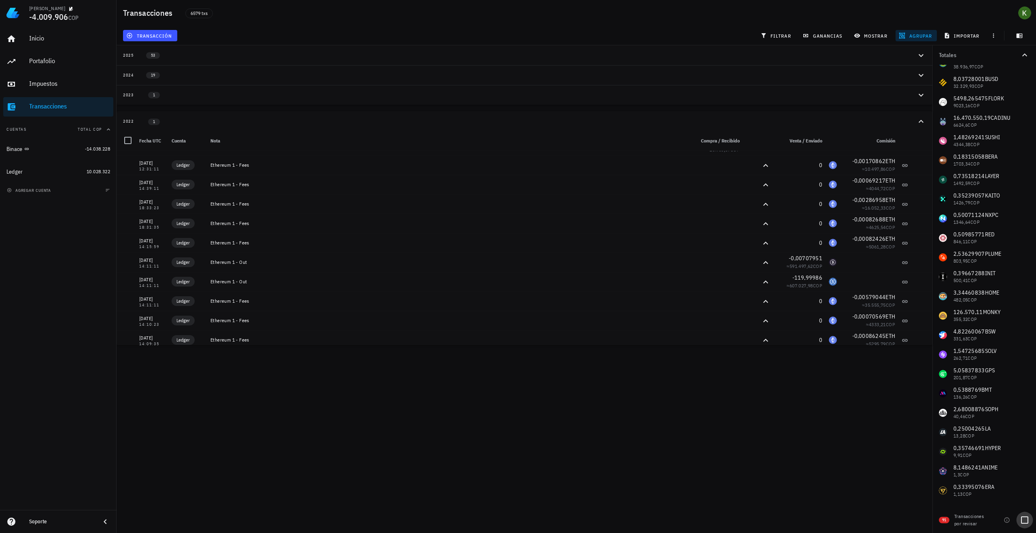
click at [1028, 521] on div at bounding box center [1024, 520] width 14 height 14
checkbox input "true"
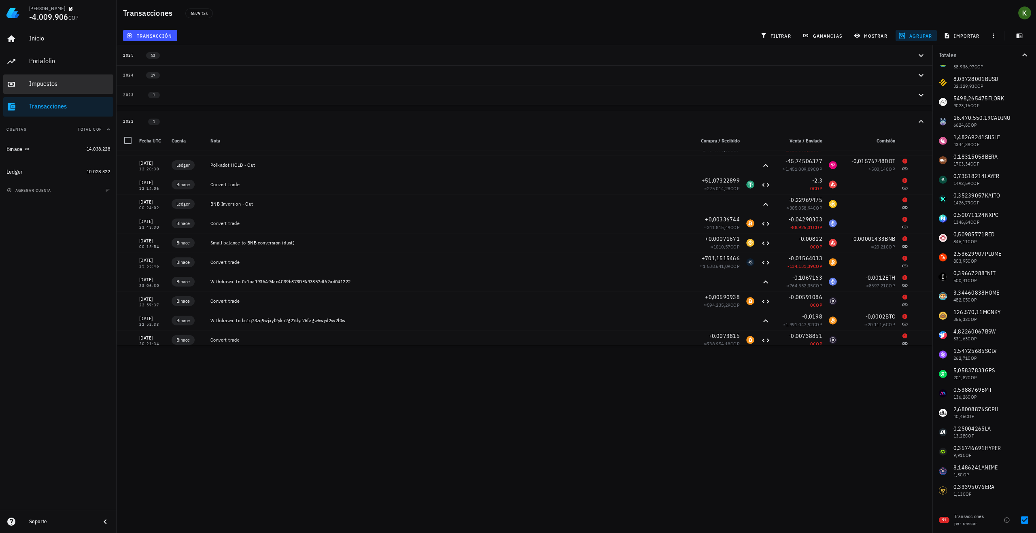
click at [28, 84] on link "Impuestos" at bounding box center [58, 83] width 110 height 19
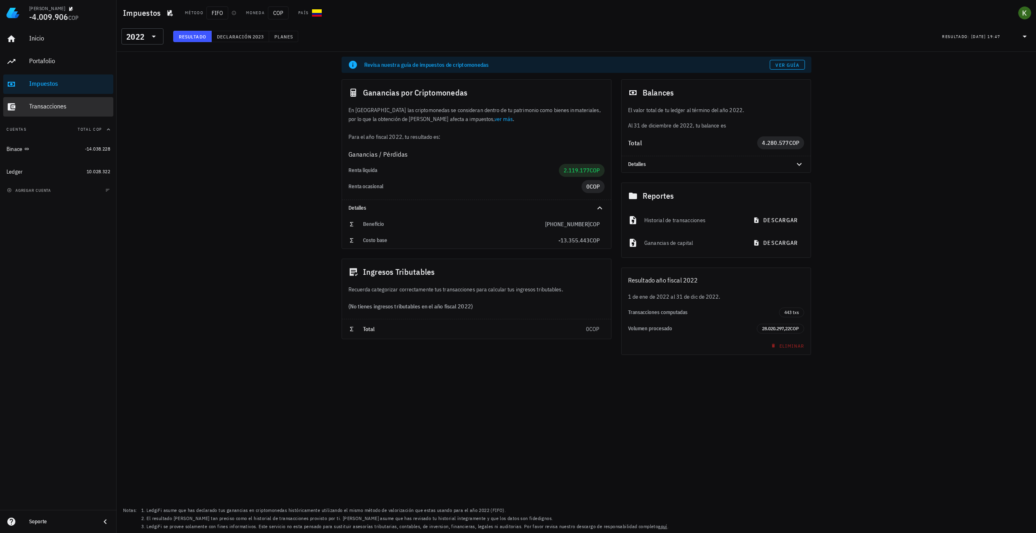
click at [36, 101] on div "Transacciones" at bounding box center [69, 106] width 81 height 18
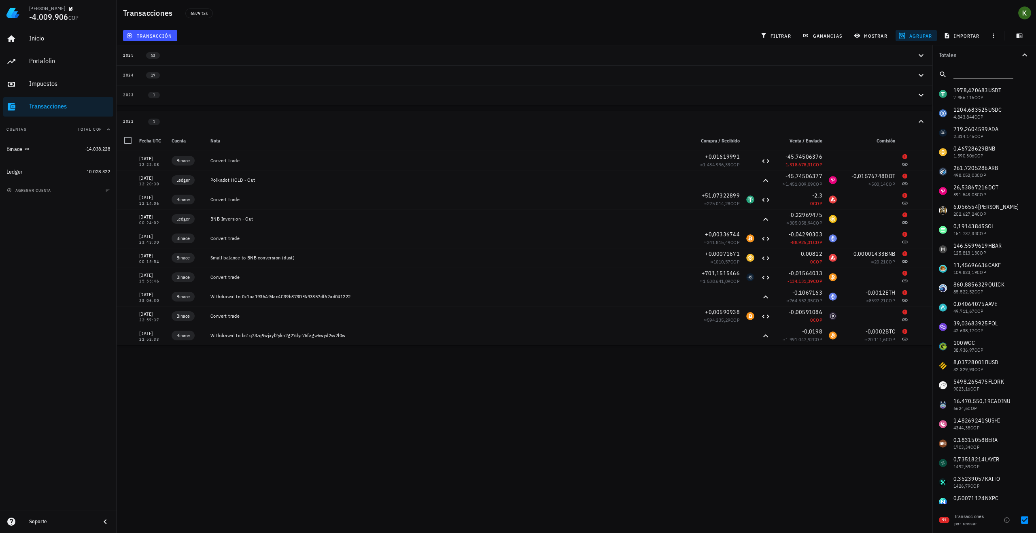
scroll to position [15, 0]
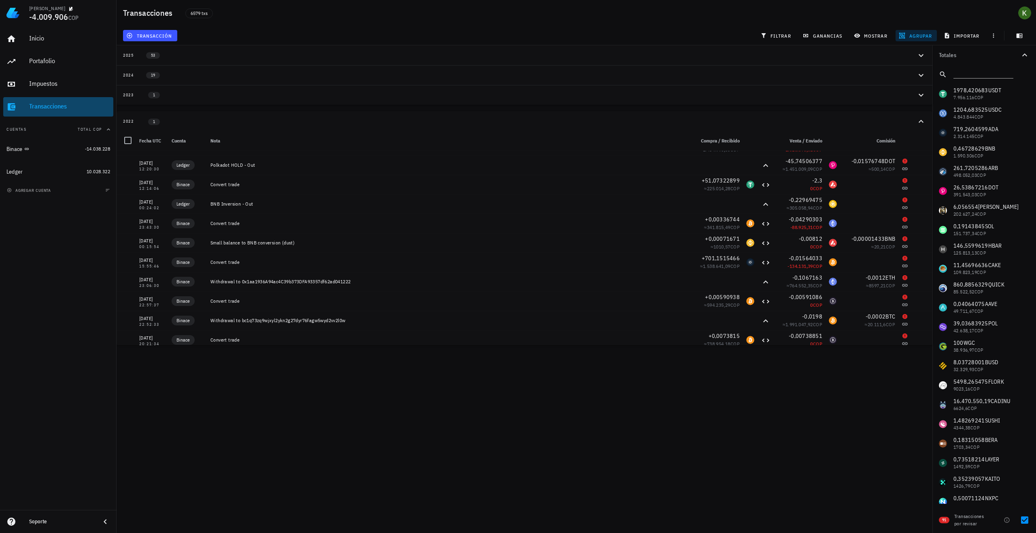
click at [36, 101] on div "Transacciones" at bounding box center [69, 106] width 81 height 18
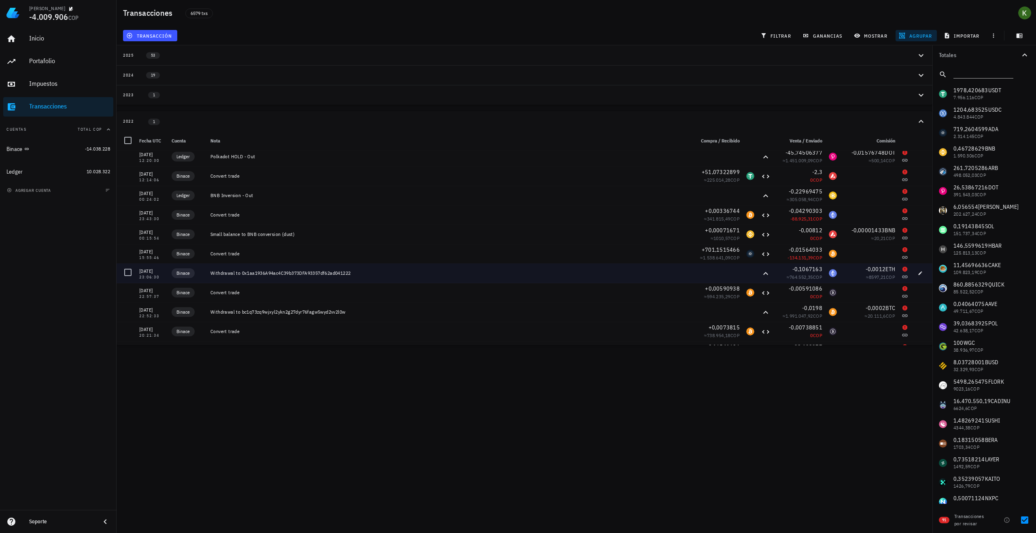
scroll to position [39, 0]
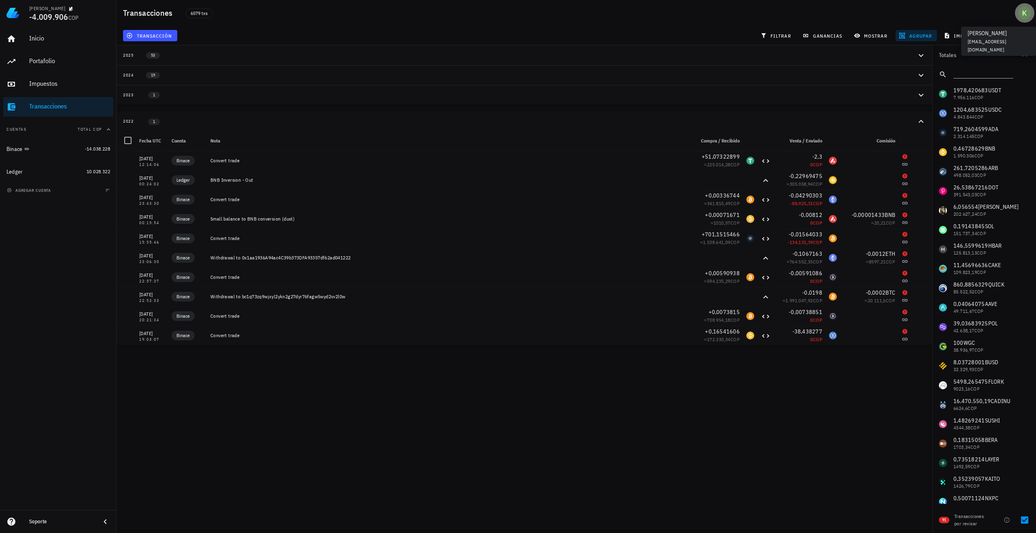
click at [1023, 18] on div "avatar" at bounding box center [1024, 12] width 13 height 13
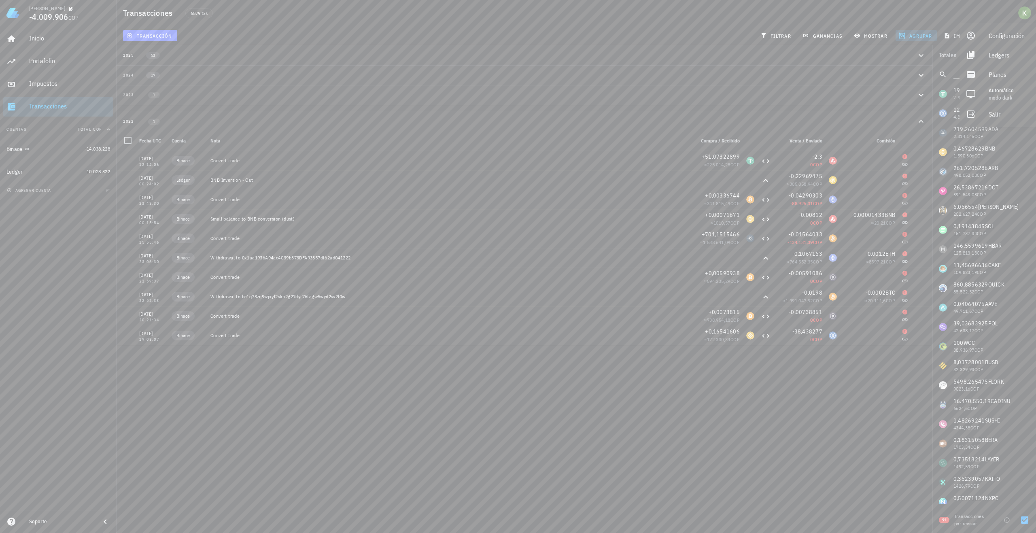
click at [485, 446] on div "Kevin -4.009.906 COP Inicio Portafolio Impuestos Transacciones Cuentas Total CO…" at bounding box center [518, 266] width 1036 height 533
click at [32, 517] on div "Soporte" at bounding box center [61, 521] width 65 height 13
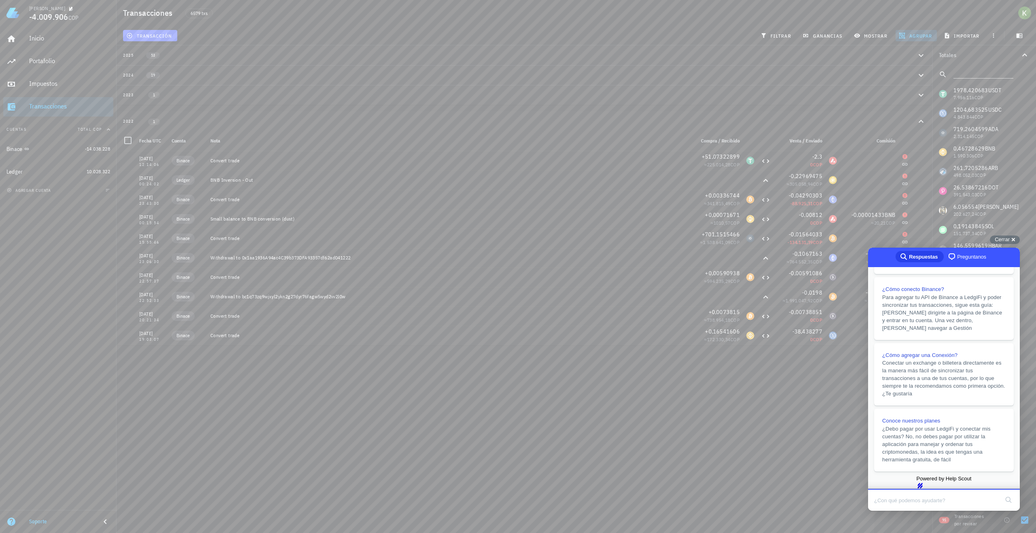
scroll to position [172, 0]
click at [947, 260] on span "chat-square" at bounding box center [952, 257] width 10 height 10
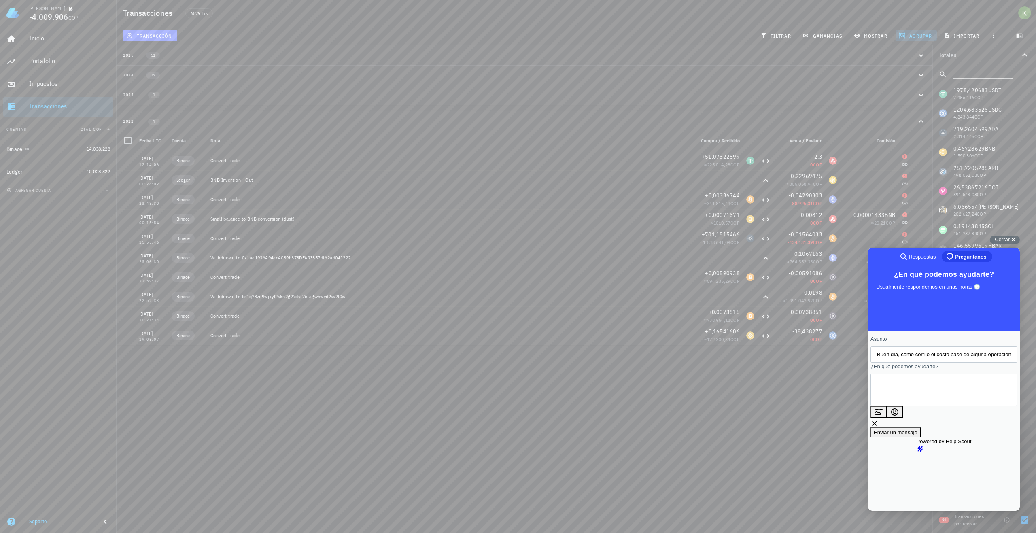
click at [919, 259] on span "Respuestas" at bounding box center [922, 257] width 27 height 8
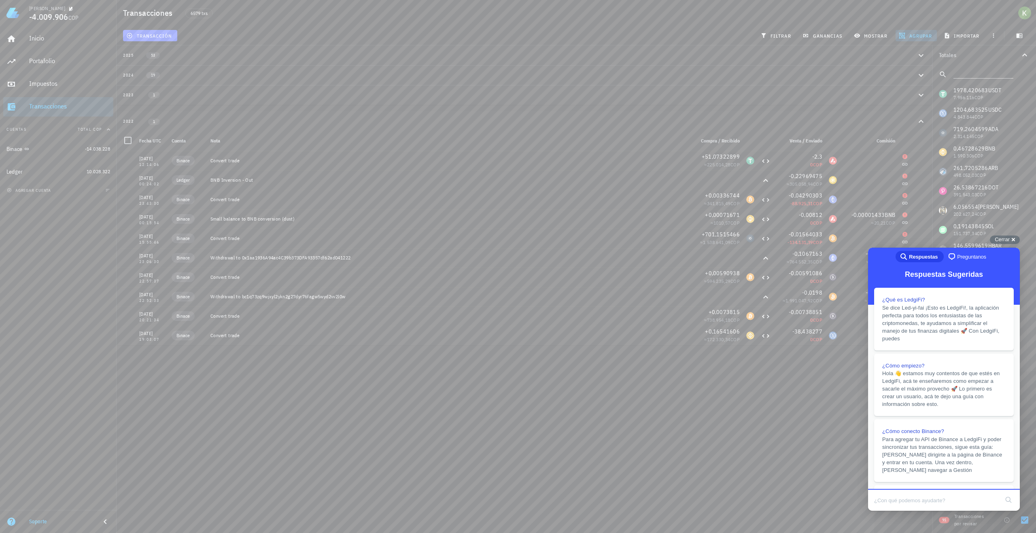
click at [568, 500] on div "Kevin -4.009.906 COP Inicio Portafolio Impuestos Transacciones Cuentas Total CO…" at bounding box center [518, 266] width 1036 height 533
click at [1002, 237] on span "Cerrar" at bounding box center [1001, 239] width 15 height 6
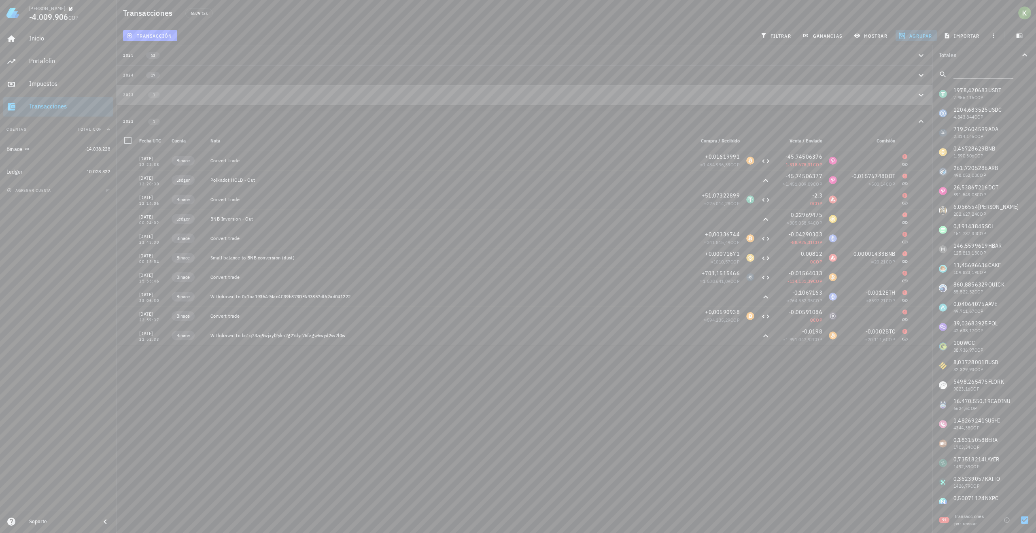
click at [168, 97] on div "2023 1" at bounding box center [519, 94] width 793 height 7
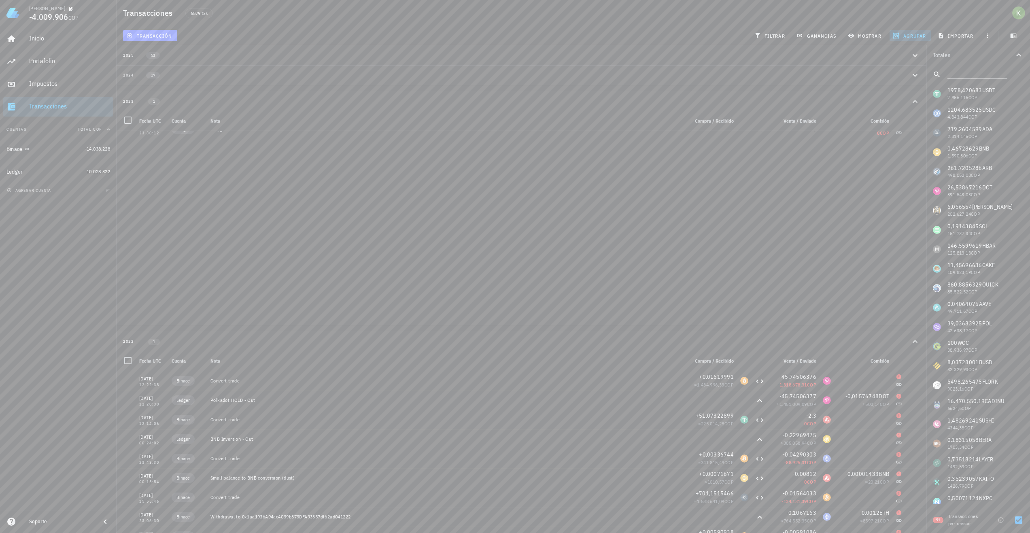
scroll to position [563, 0]
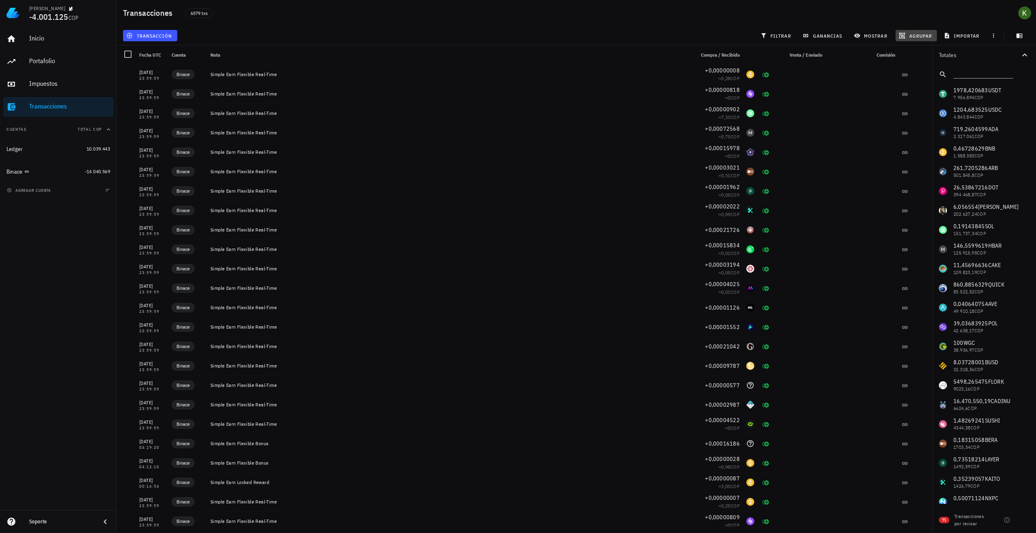
click at [903, 36] on icon "button" at bounding box center [901, 35] width 6 height 6
click at [912, 117] on div "Año" at bounding box center [920, 119] width 36 height 6
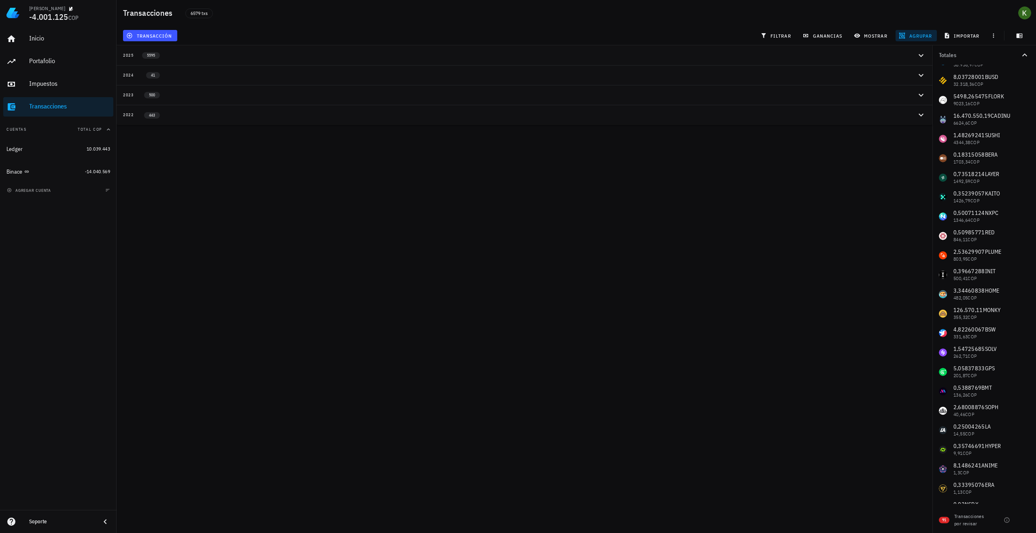
scroll to position [324, 0]
click at [1022, 526] on div at bounding box center [1024, 520] width 14 height 14
checkbox input "true"
click at [206, 57] on div "2025 8" at bounding box center [519, 55] width 793 height 7
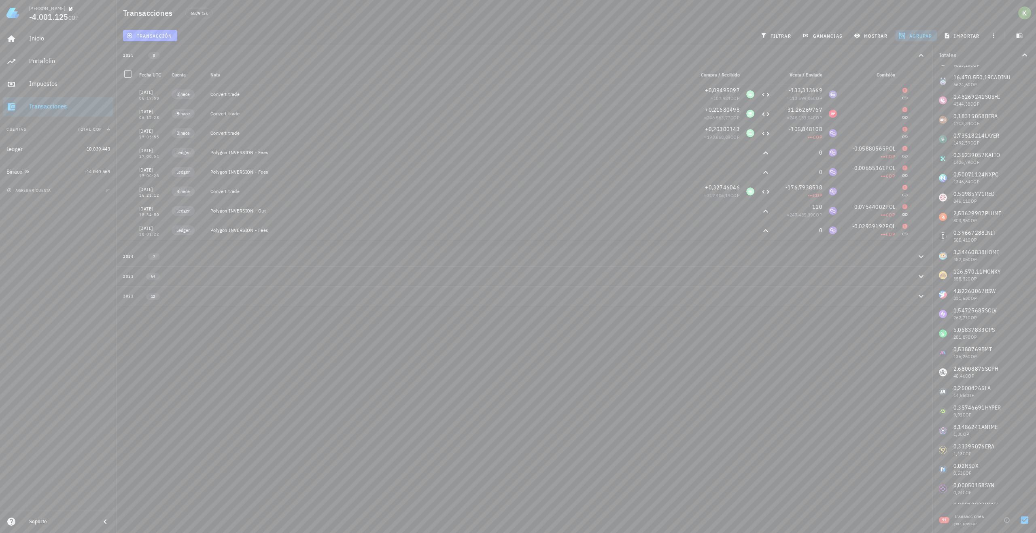
click at [163, 296] on div "12" at bounding box center [148, 295] width 29 height 7
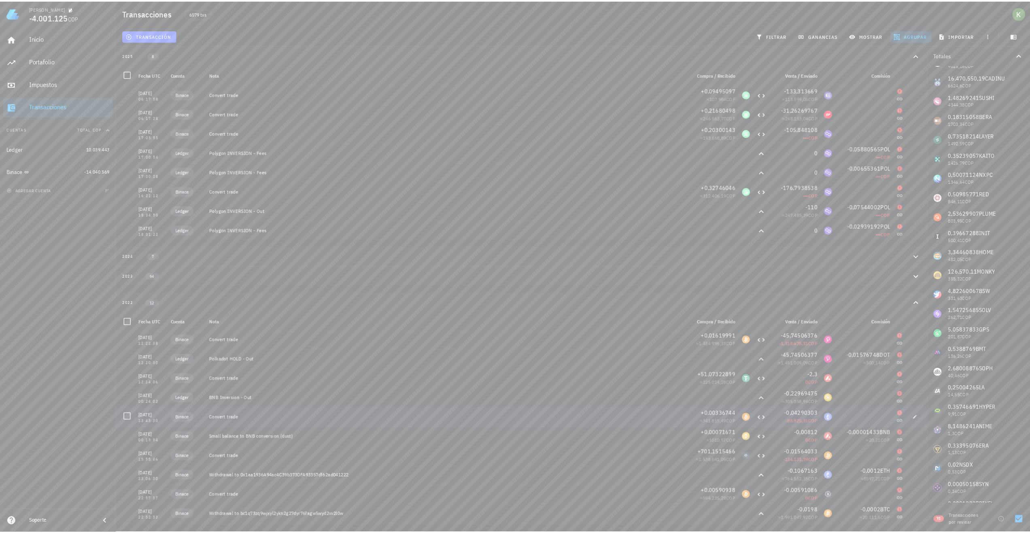
scroll to position [0, 0]
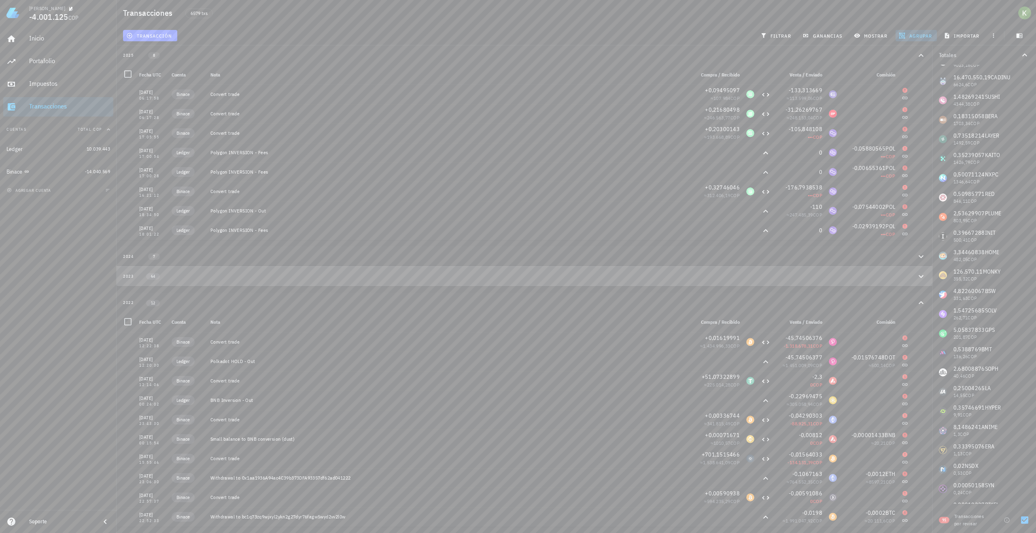
click at [220, 279] on div "2023 64" at bounding box center [519, 276] width 793 height 7
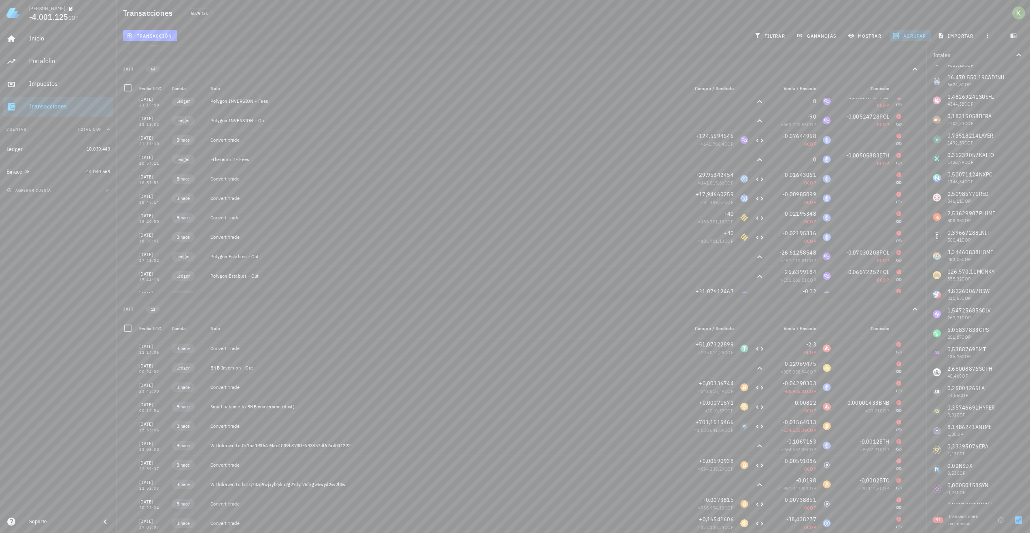
scroll to position [1049, 0]
click at [896, 279] on icon at bounding box center [898, 278] width 5 height 5
click at [911, 284] on icon "button" at bounding box center [913, 282] width 5 height 5
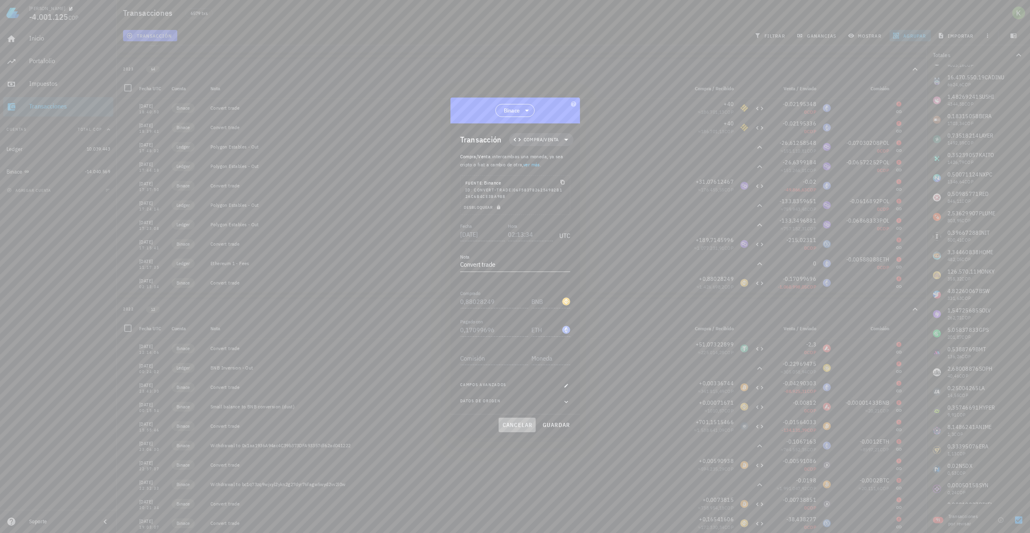
click at [512, 426] on span "cancelar" at bounding box center [517, 424] width 30 height 7
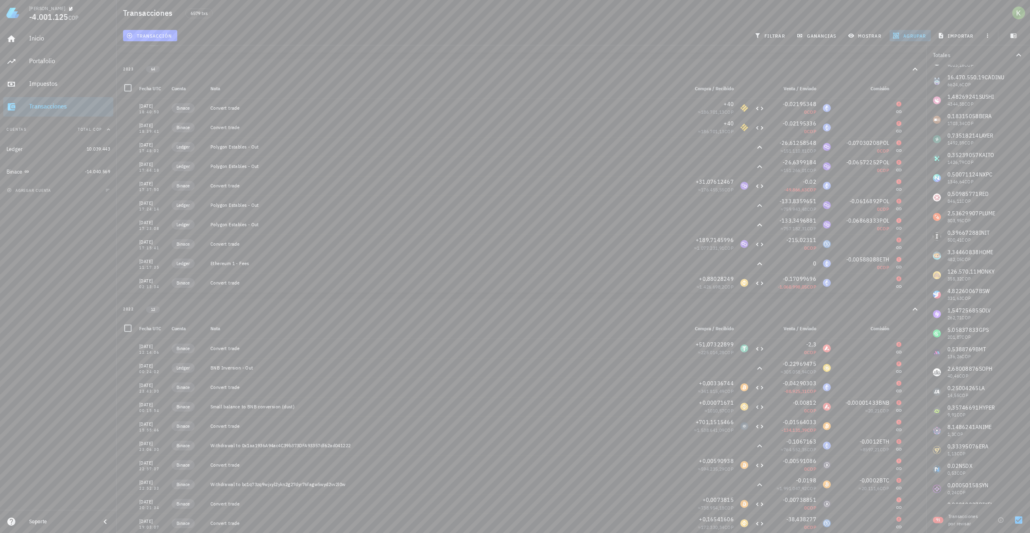
click at [997, 30] on div "transacción filtrar ganancias mostrar [GEOGRAPHIC_DATA] importar" at bounding box center [572, 35] width 903 height 19
click at [989, 33] on icon "button" at bounding box center [987, 35] width 6 height 6
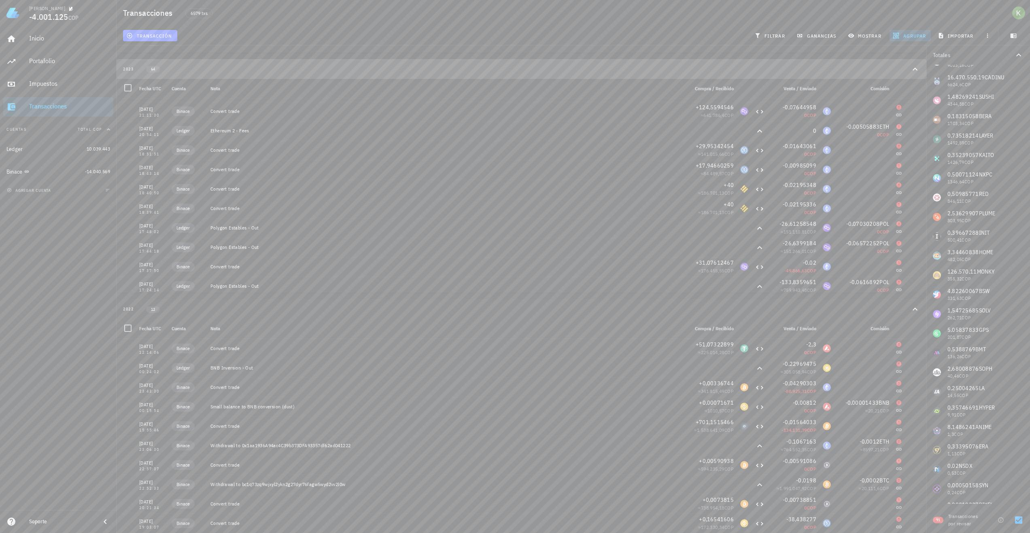
click at [914, 68] on icon "button" at bounding box center [915, 69] width 10 height 10
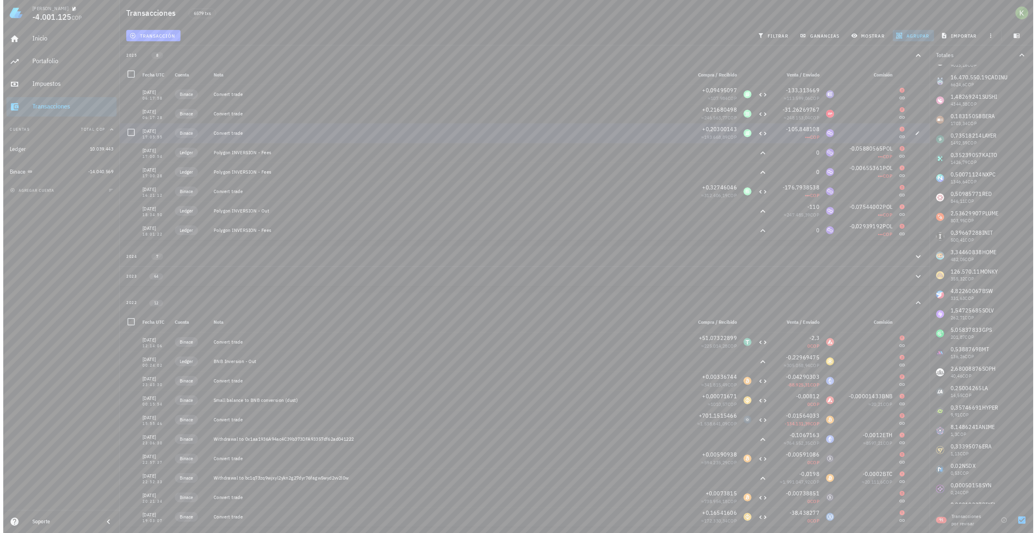
scroll to position [0, 0]
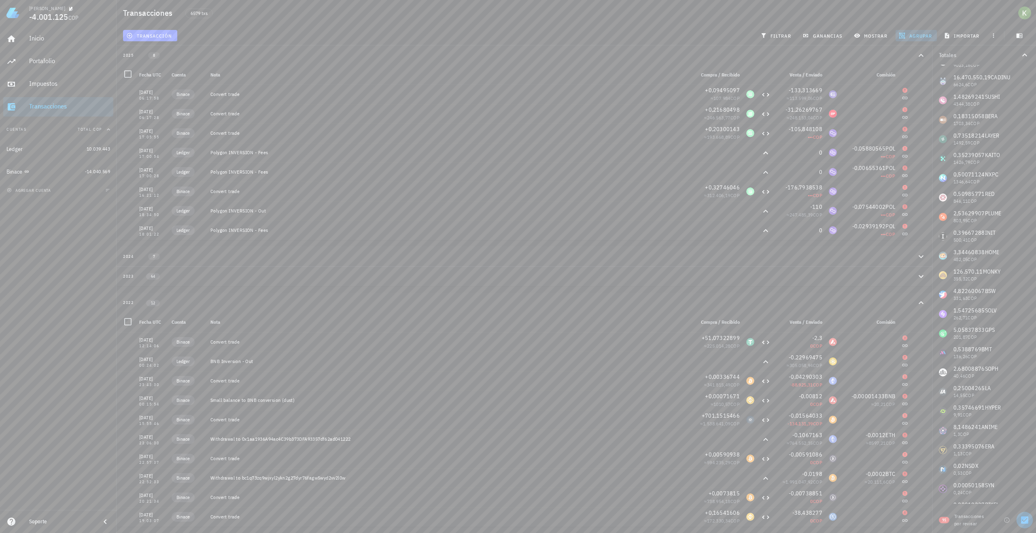
click at [1030, 520] on div at bounding box center [1024, 520] width 14 height 14
checkbox input "false"
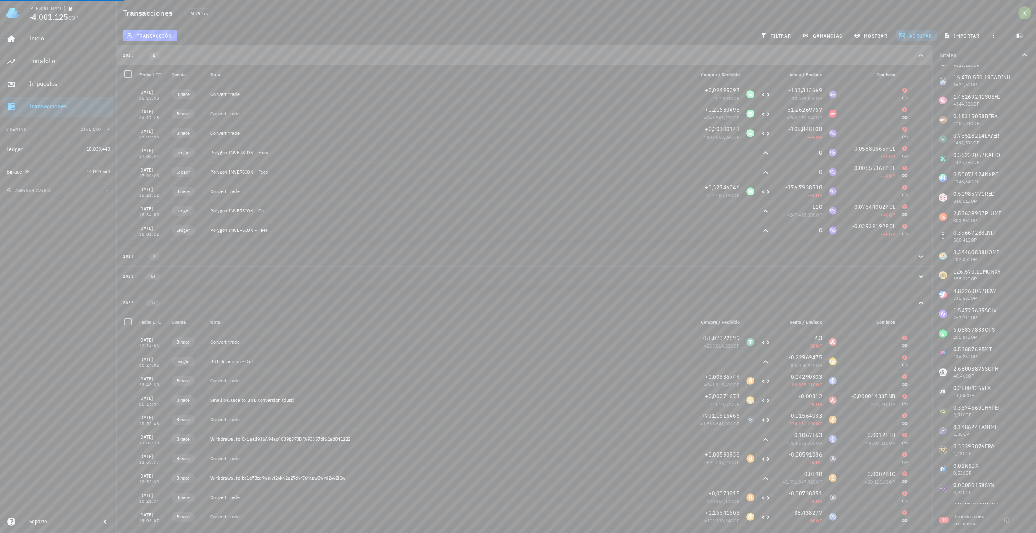
click at [916, 57] on icon "button" at bounding box center [921, 56] width 10 height 10
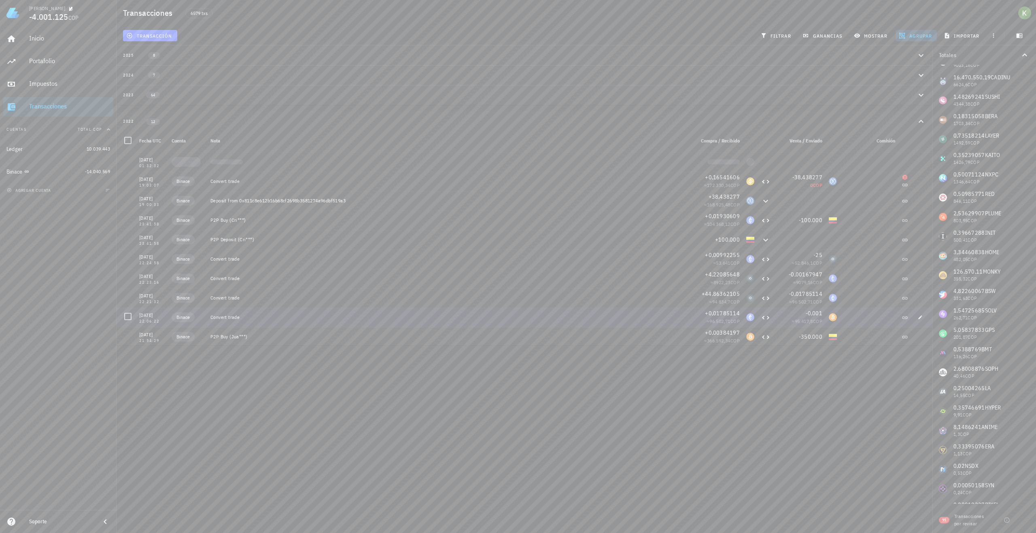
scroll to position [8206, 0]
click at [148, 35] on span "transacción" at bounding box center [150, 35] width 44 height 6
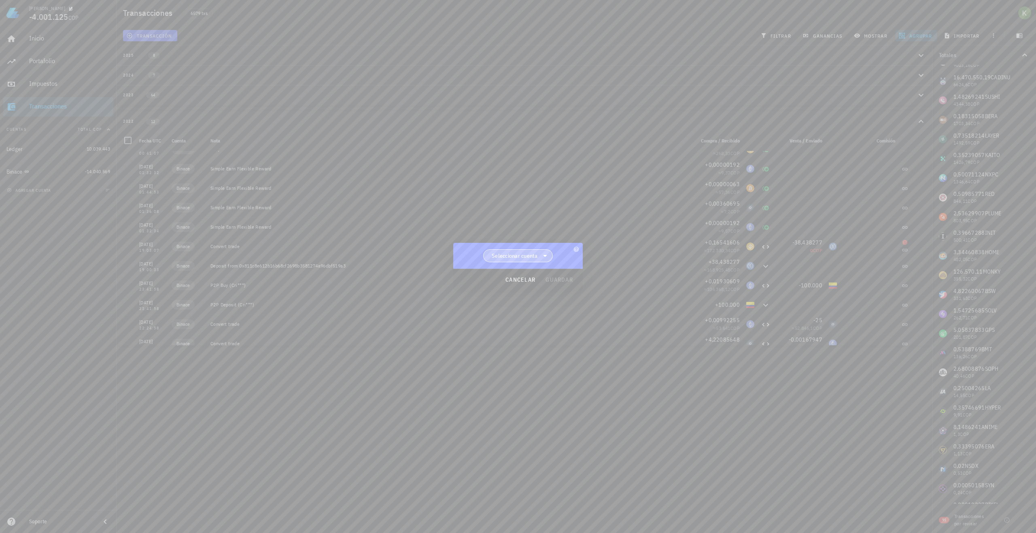
click at [528, 253] on span "Seleccionar cuenta" at bounding box center [515, 256] width 46 height 8
click at [520, 279] on div "Ledger" at bounding box center [517, 277] width 57 height 8
click at [522, 241] on span "Ledger" at bounding box center [514, 239] width 17 height 8
click at [515, 277] on div "Binace" at bounding box center [517, 280] width 27 height 8
click at [533, 265] on span "Seleccionar tipo" at bounding box center [540, 269] width 42 height 8
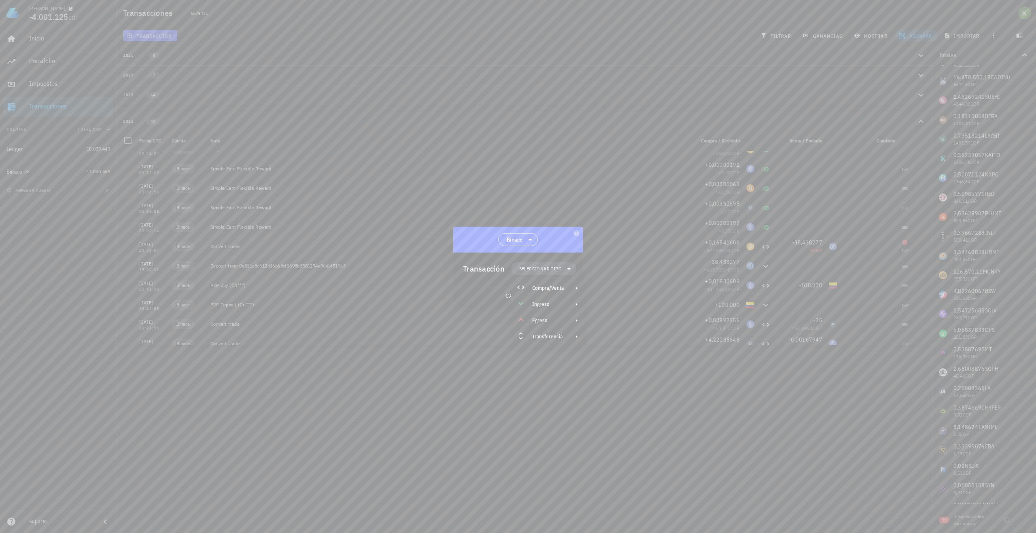
click at [557, 241] on div "Binace" at bounding box center [517, 240] width 129 height 26
click at [518, 298] on span "cancelar" at bounding box center [520, 295] width 30 height 7
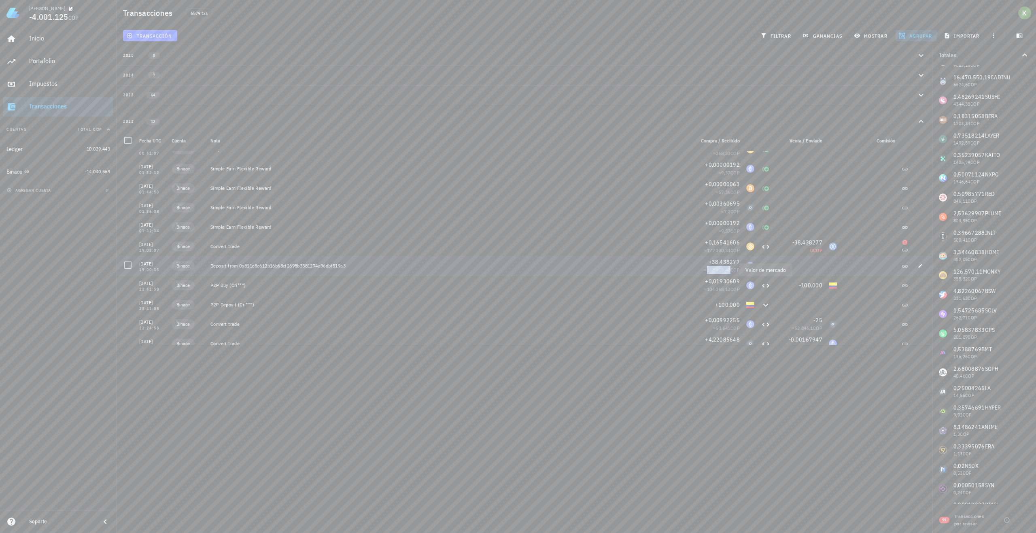
click at [707, 271] on span "168.925,48" at bounding box center [718, 270] width 23 height 6
drag, startPoint x: 699, startPoint y: 270, endPoint x: 725, endPoint y: 270, distance: 25.9
click at [725, 270] on span "≈ 168.925,48 COP" at bounding box center [722, 270] width 36 height 6
click at [790, 286] on div "-100.000" at bounding box center [799, 285] width 45 height 8
drag, startPoint x: 697, startPoint y: 272, endPoint x: 723, endPoint y: 272, distance: 25.9
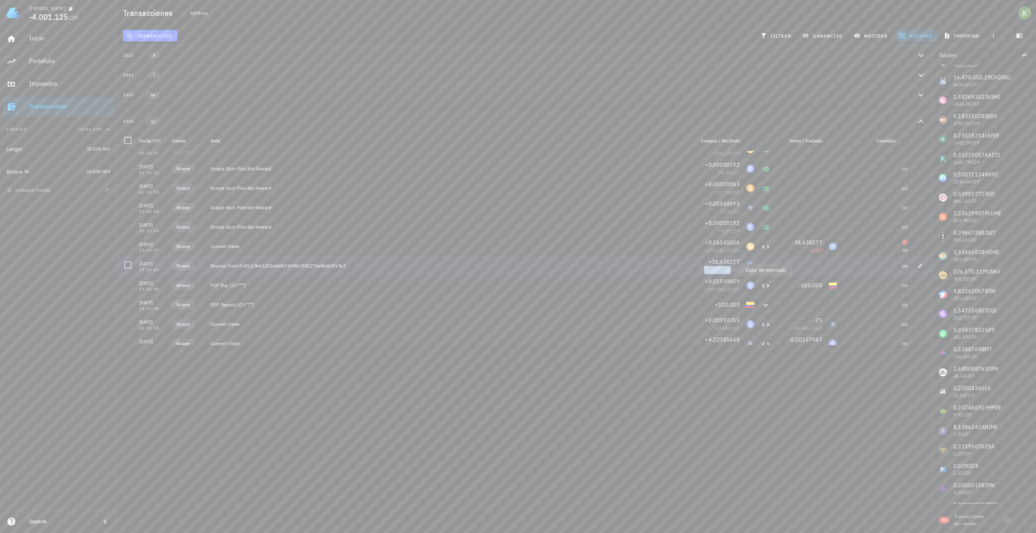
click at [723, 272] on span "≈ 168.925,48 COP" at bounding box center [722, 270] width 36 height 6
click at [723, 272] on span "168.925,48" at bounding box center [718, 270] width 23 height 6
click at [714, 273] on div "≈ 168.925,48 COP" at bounding box center [716, 270] width 45 height 8
click at [707, 271] on span "168.925,48" at bounding box center [718, 270] width 23 height 6
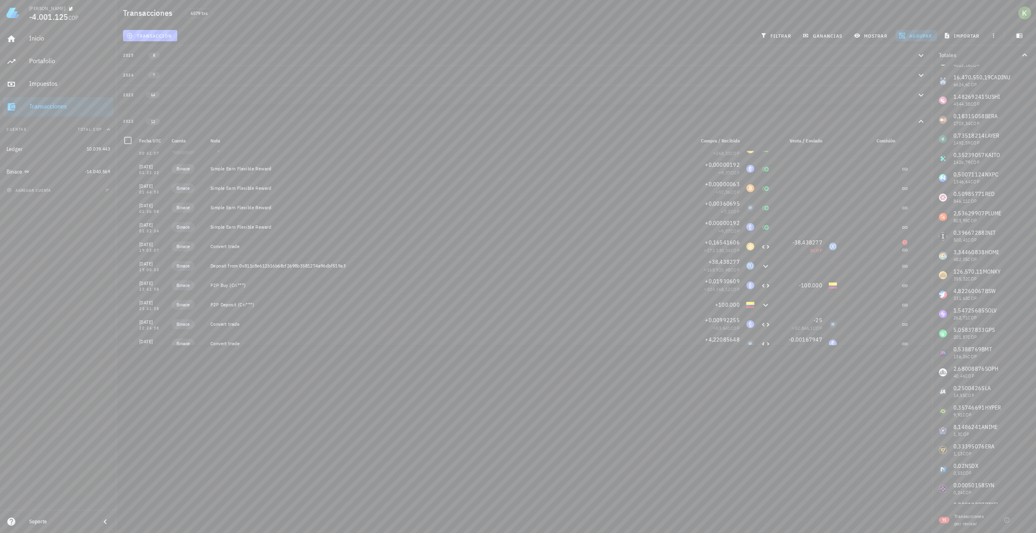
click at [161, 37] on span "transacción" at bounding box center [150, 35] width 44 height 6
click at [505, 261] on span "Seleccionar cuenta" at bounding box center [517, 256] width 59 height 12
click at [510, 296] on div "Binace" at bounding box center [517, 296] width 57 height 8
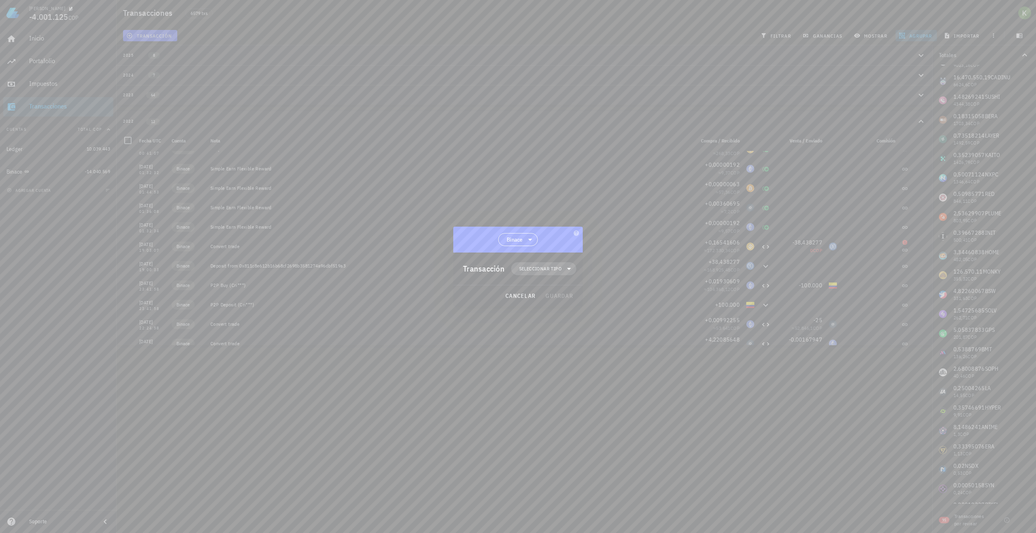
click at [529, 271] on span "Seleccionar tipo" at bounding box center [540, 269] width 42 height 8
click at [544, 290] on div "Compra/Venta" at bounding box center [548, 288] width 32 height 6
click at [611, 293] on div "Compra/Venta" at bounding box center [632, 291] width 48 height 6
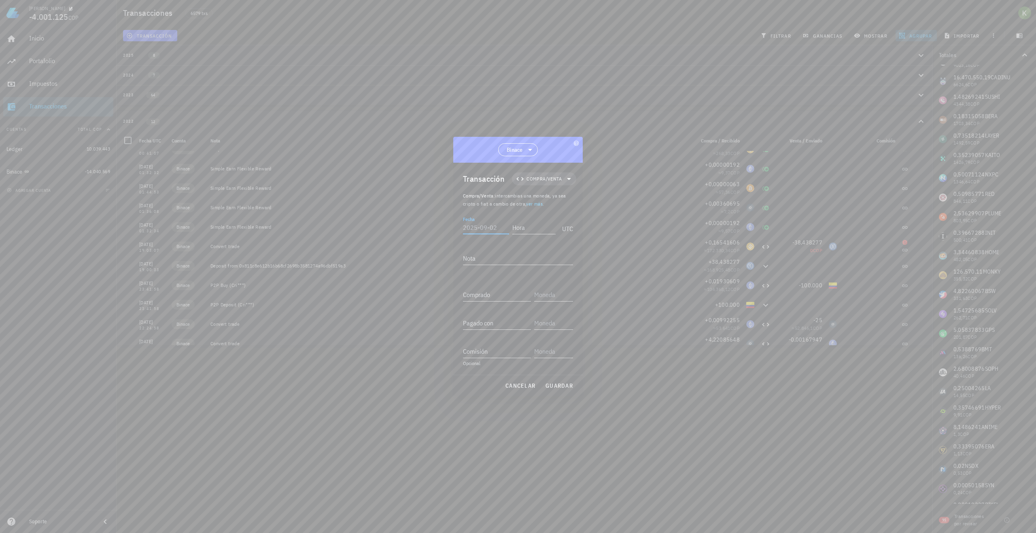
click at [480, 232] on input "Fecha" at bounding box center [486, 227] width 46 height 13
click at [526, 386] on span "cancelar" at bounding box center [520, 385] width 30 height 7
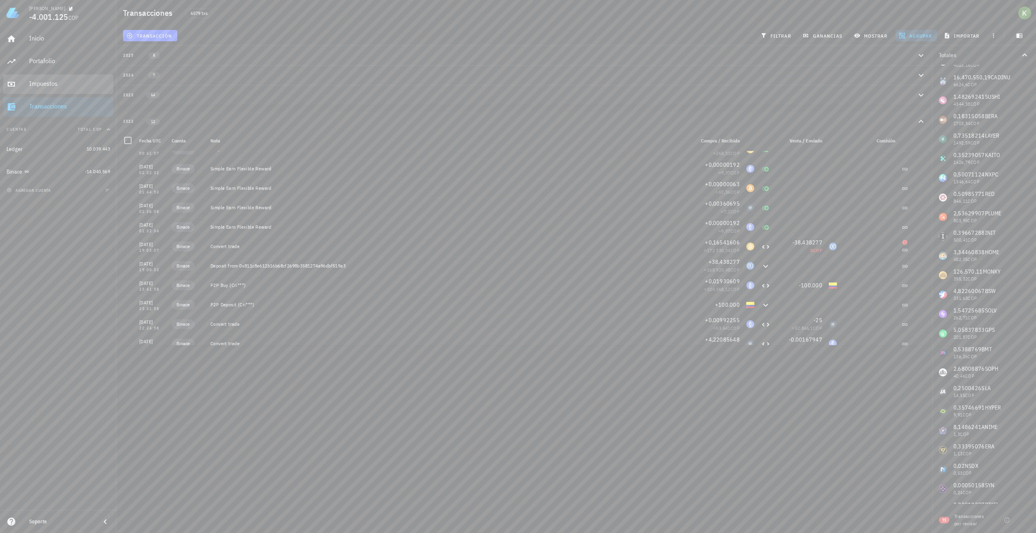
click at [72, 85] on div "Impuestos" at bounding box center [69, 84] width 81 height 8
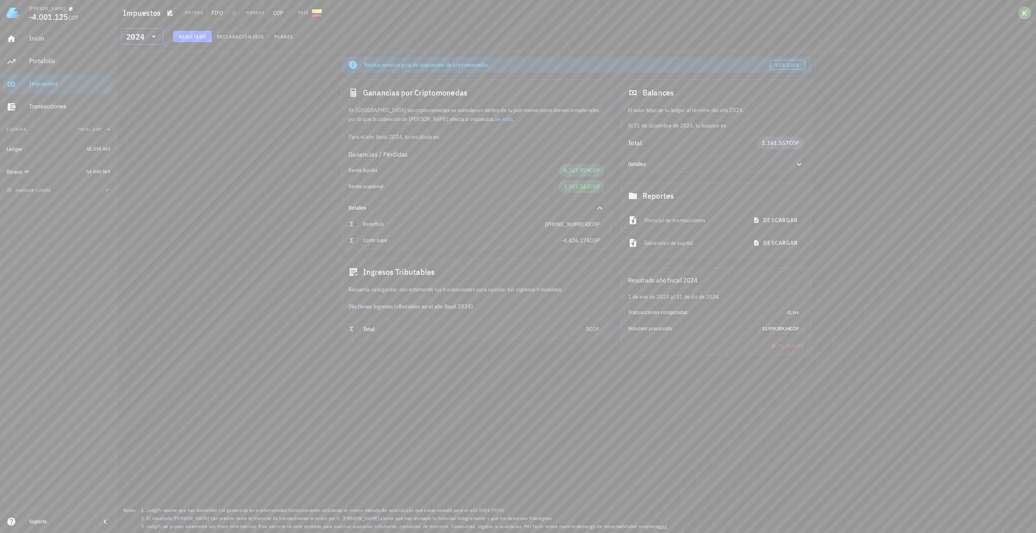
click at [146, 35] on input "text" at bounding box center [146, 36] width 1 height 13
click at [135, 109] on div "2022" at bounding box center [142, 106] width 29 height 13
click at [144, 38] on div "2022" at bounding box center [136, 36] width 21 height 16
click at [136, 95] on div "2023" at bounding box center [142, 89] width 29 height 13
click at [790, 65] on span "Ver guía" at bounding box center [787, 65] width 24 height 6
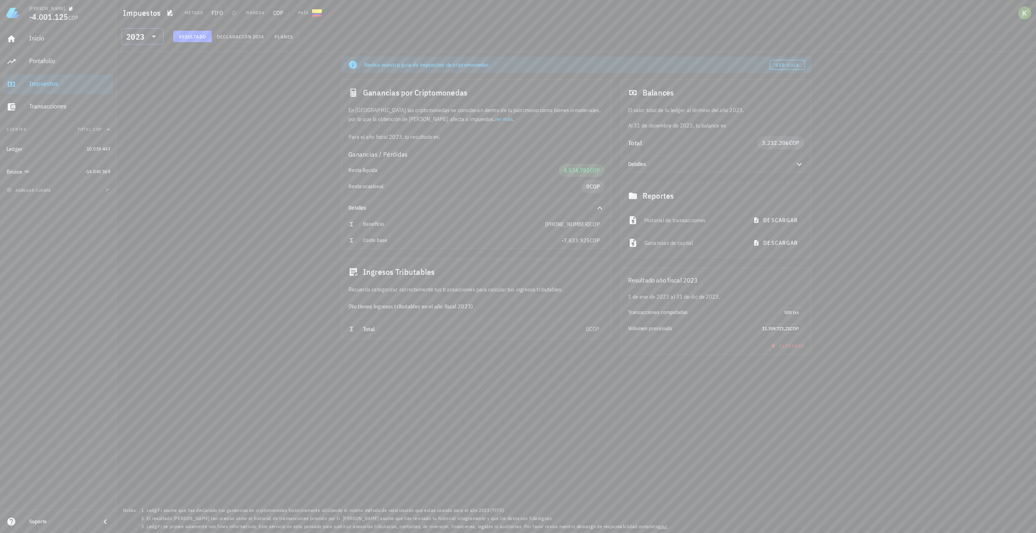
click at [152, 34] on icon at bounding box center [154, 37] width 10 height 10
click at [141, 106] on div "2022" at bounding box center [142, 106] width 29 height 6
click at [223, 35] on span "Declaración" at bounding box center [234, 37] width 36 height 6
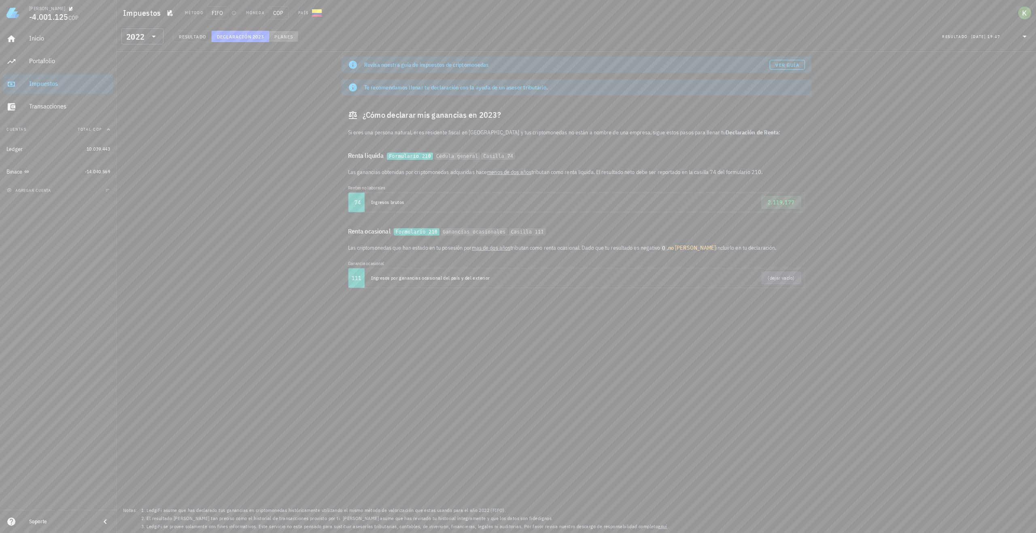
click at [282, 37] on span "Planes" at bounding box center [283, 37] width 19 height 6
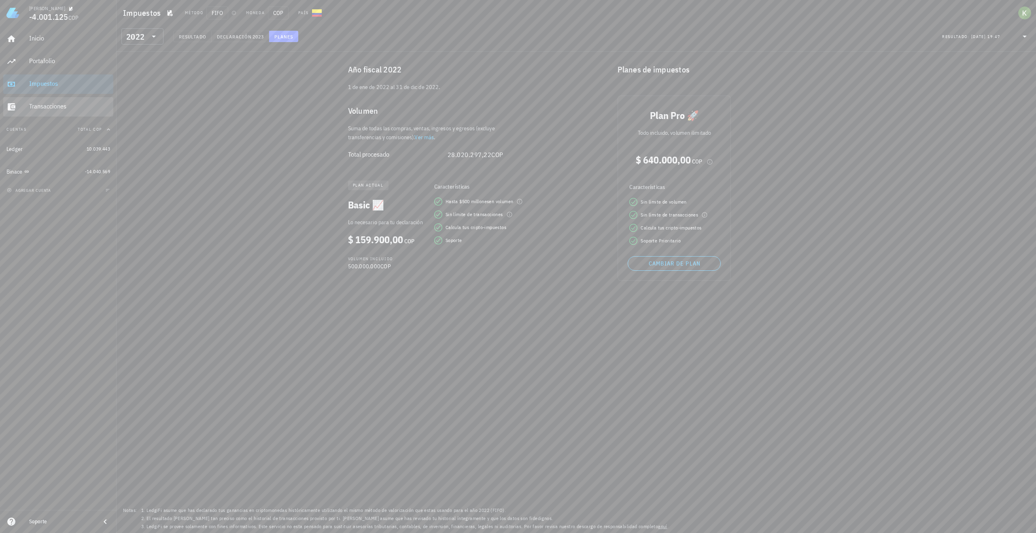
click at [81, 109] on div "Transacciones" at bounding box center [69, 106] width 81 height 8
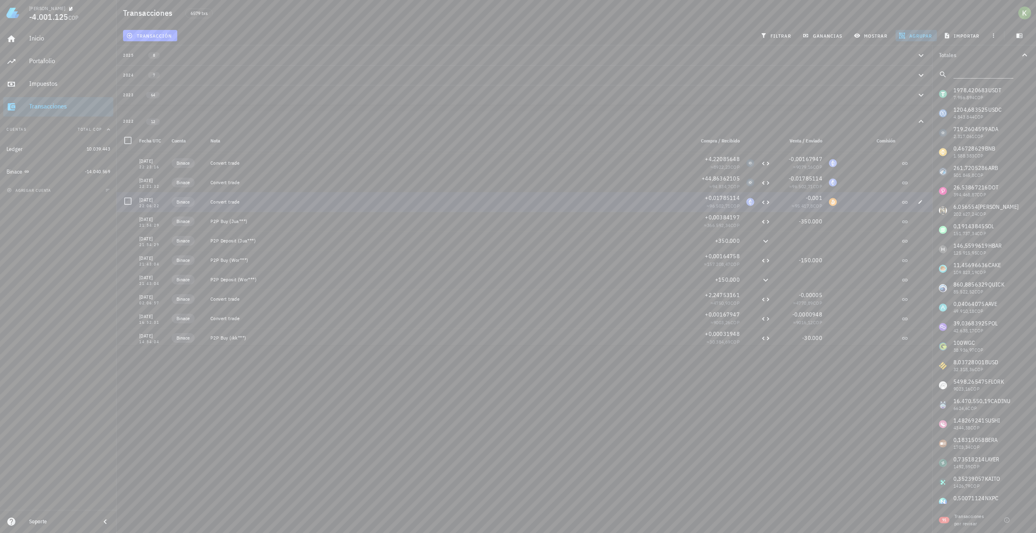
scroll to position [8408, 0]
